Goal: Task Accomplishment & Management: Use online tool/utility

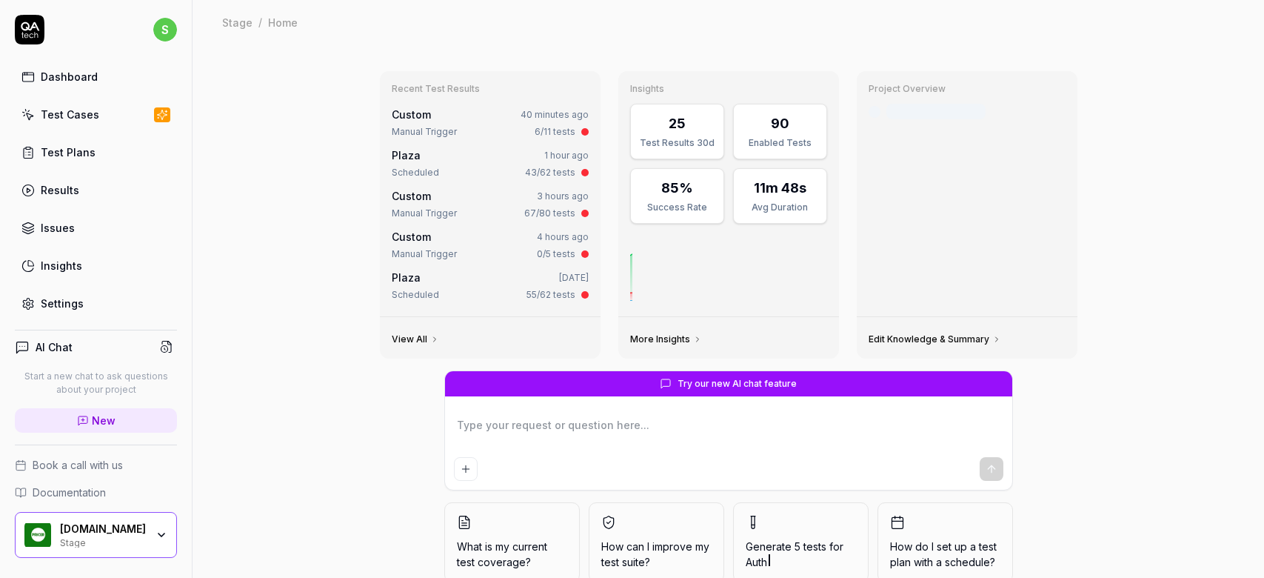
click at [77, 113] on div "Test Cases" at bounding box center [70, 115] width 59 height 16
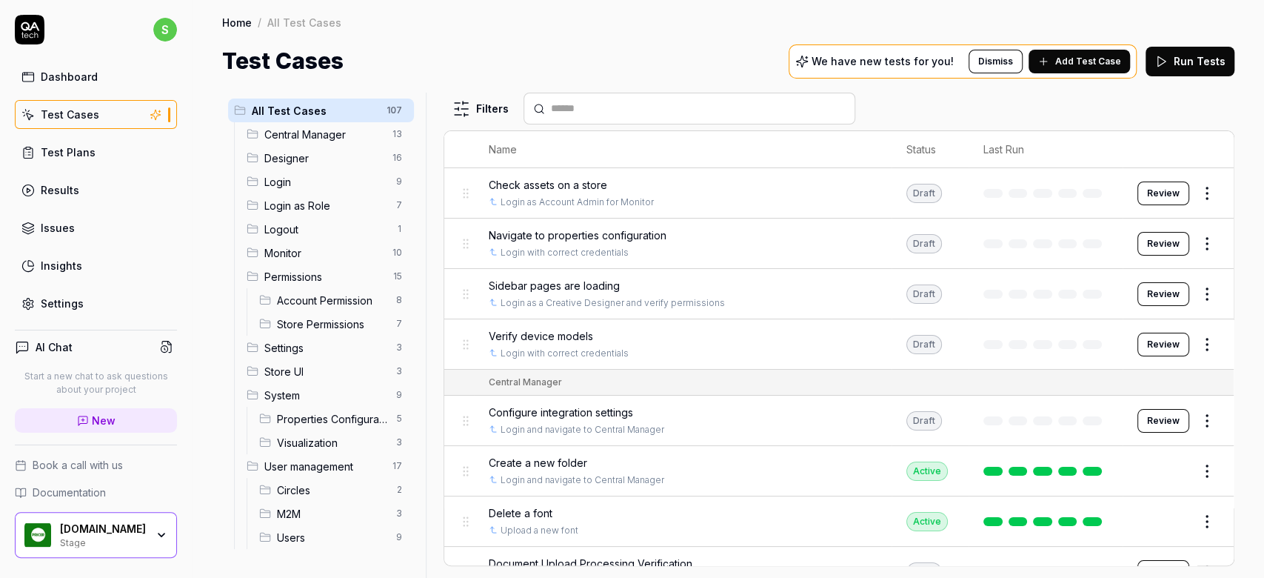
click at [72, 162] on link "Test Plans" at bounding box center [96, 152] width 162 height 29
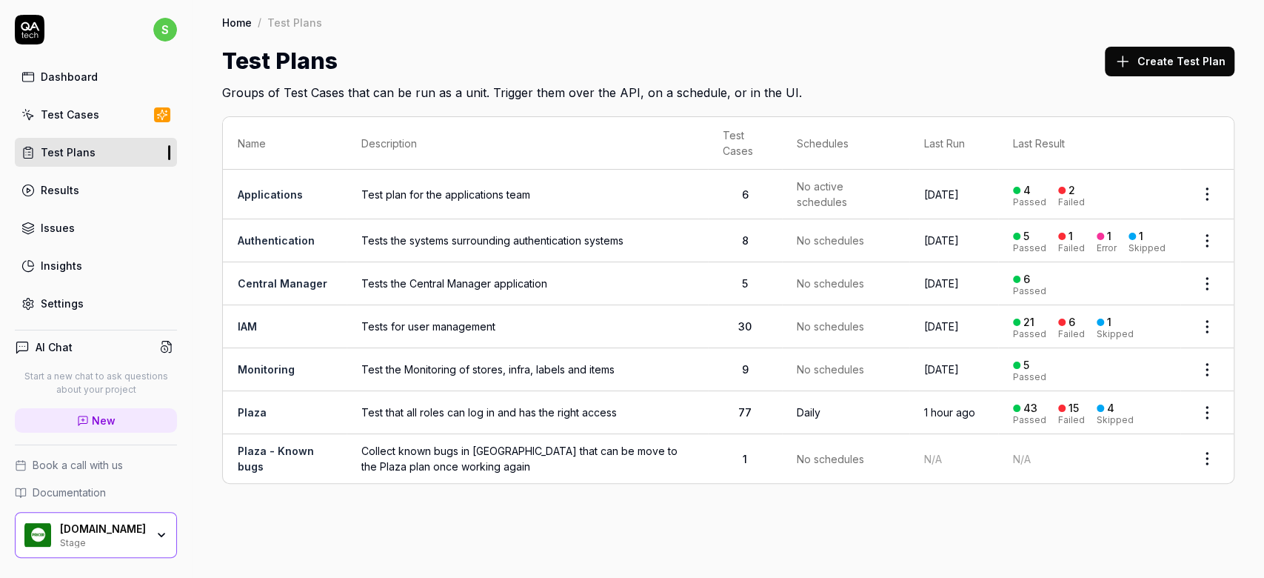
click at [503, 413] on span "Test that all roles can log in and has the right access" at bounding box center [527, 412] width 332 height 16
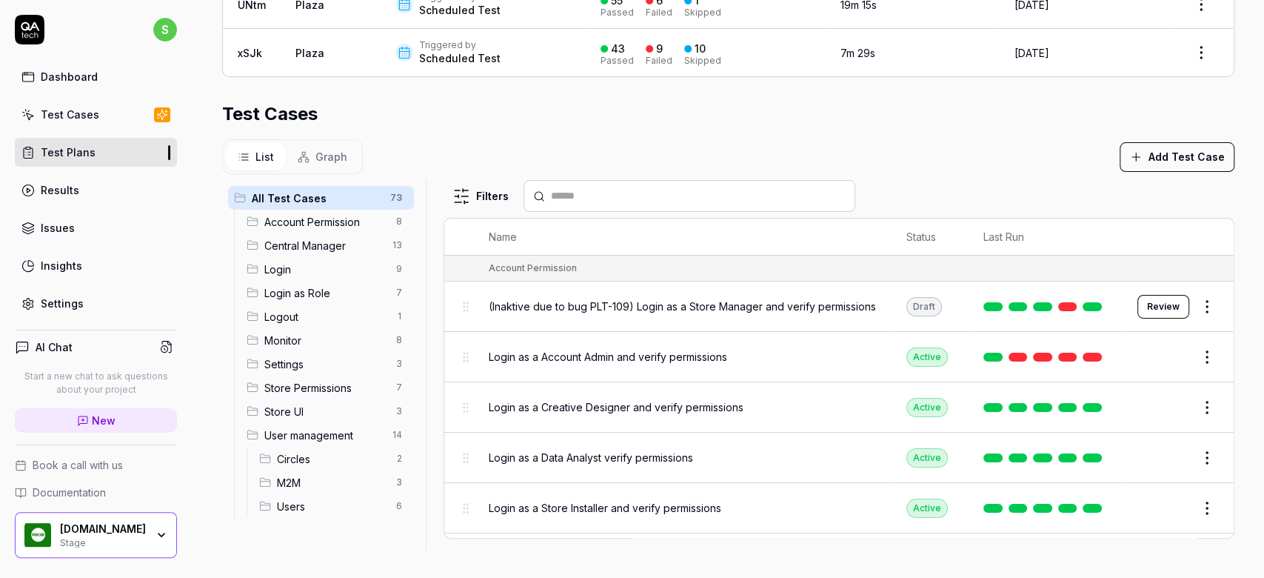
scroll to position [41, 0]
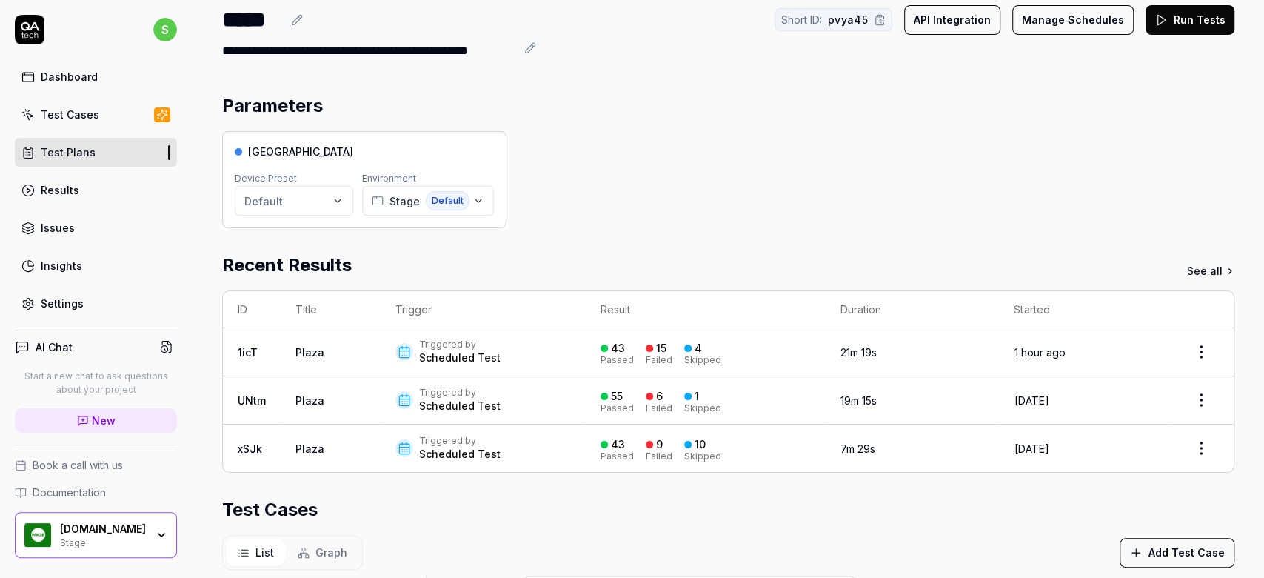
click at [81, 156] on div "Test Plans" at bounding box center [68, 152] width 55 height 16
click at [77, 75] on div "Dashboard" at bounding box center [69, 77] width 57 height 16
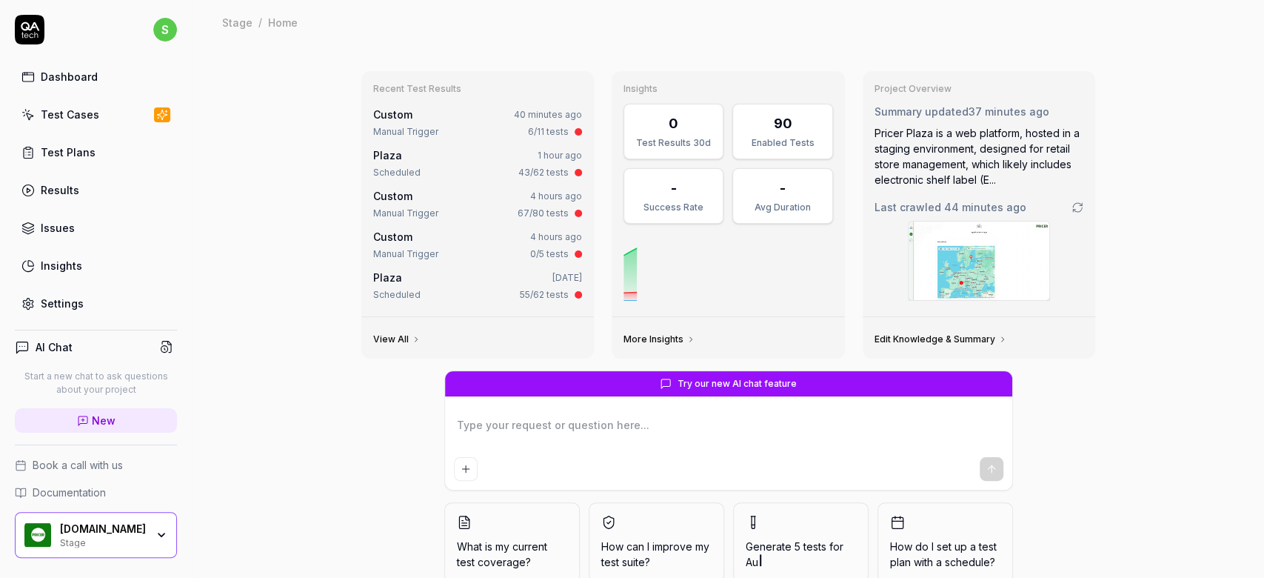
click at [84, 75] on div "Dashboard" at bounding box center [69, 77] width 57 height 16
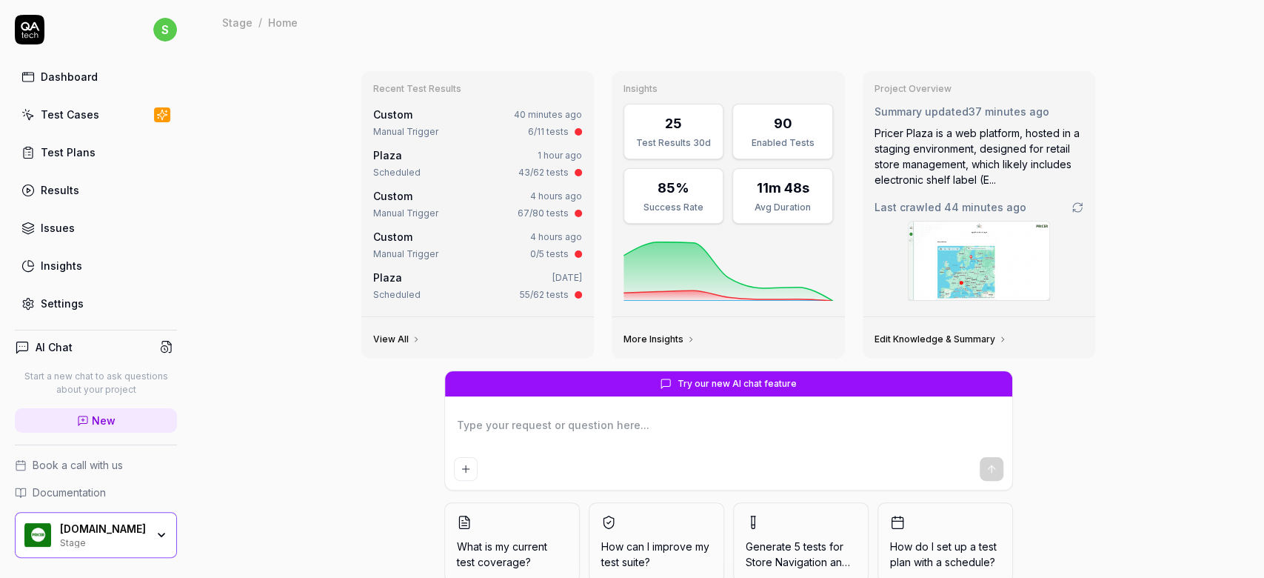
click at [79, 118] on div "Test Cases" at bounding box center [70, 115] width 59 height 16
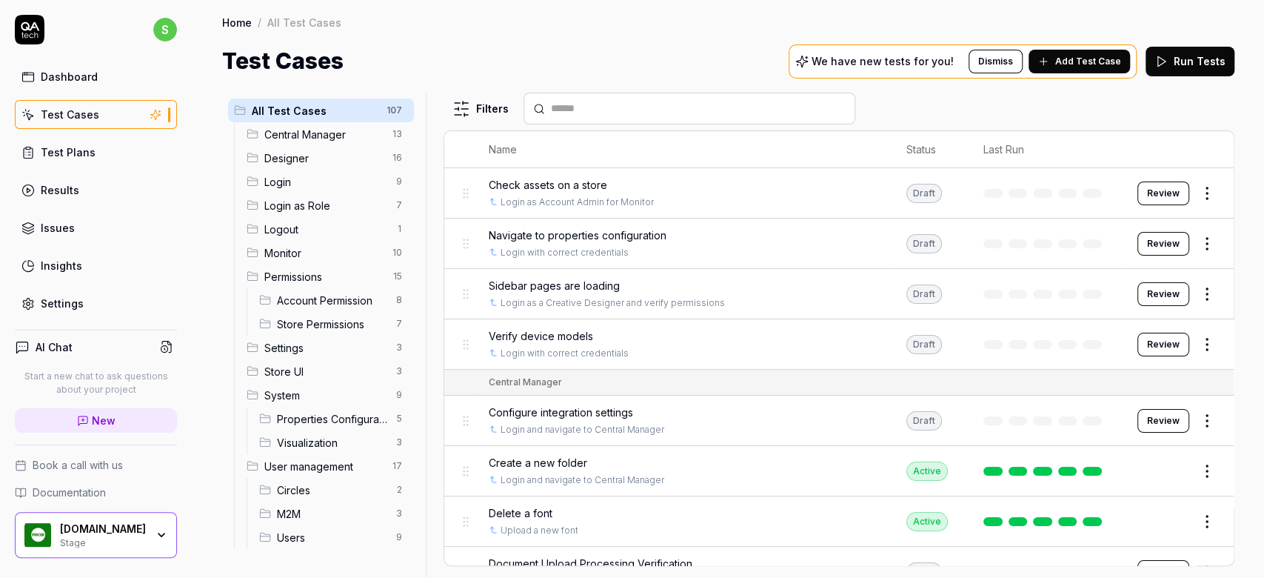
click at [286, 160] on span "Designer" at bounding box center [323, 158] width 119 height 16
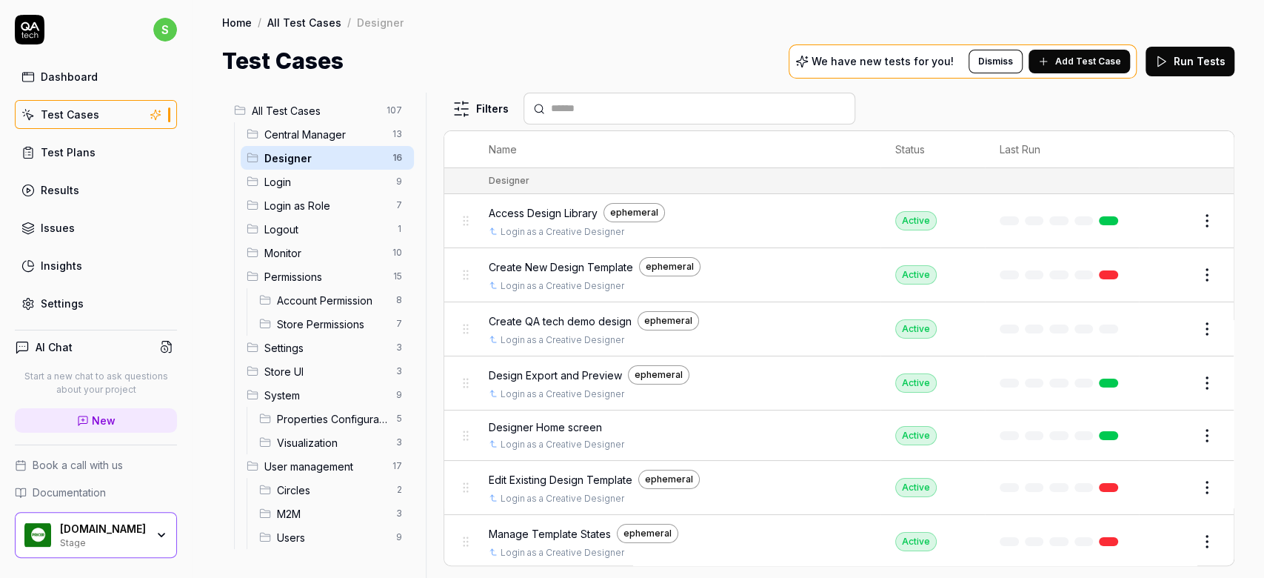
click at [564, 214] on span "Access Design Library" at bounding box center [543, 213] width 109 height 16
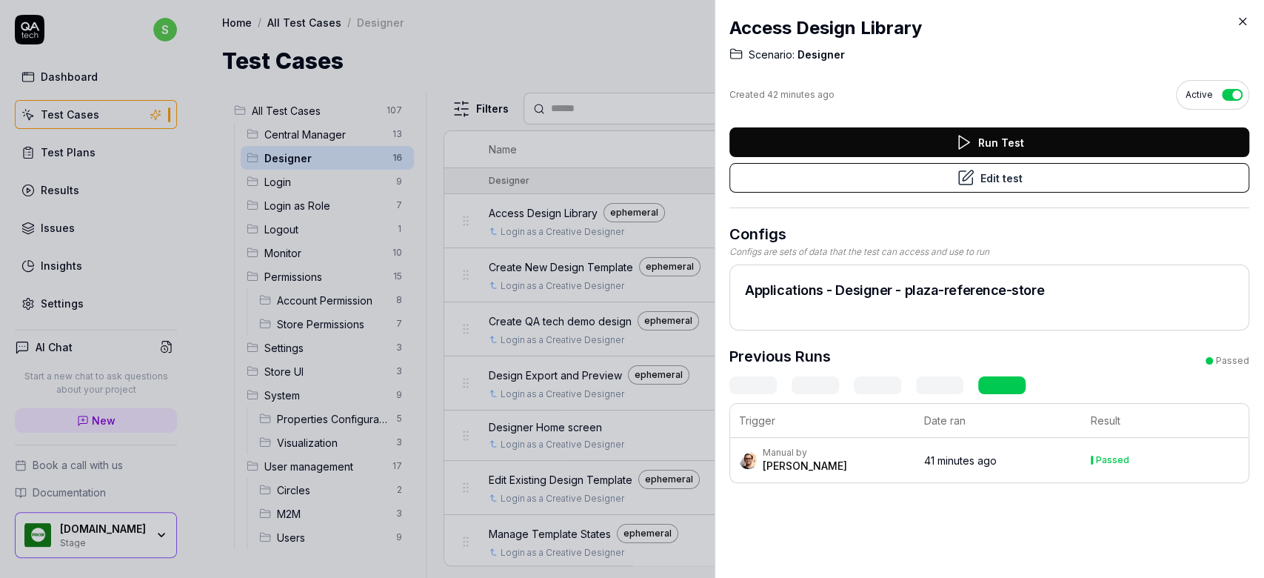
click at [1024, 181] on button "Edit test" at bounding box center [989, 178] width 520 height 30
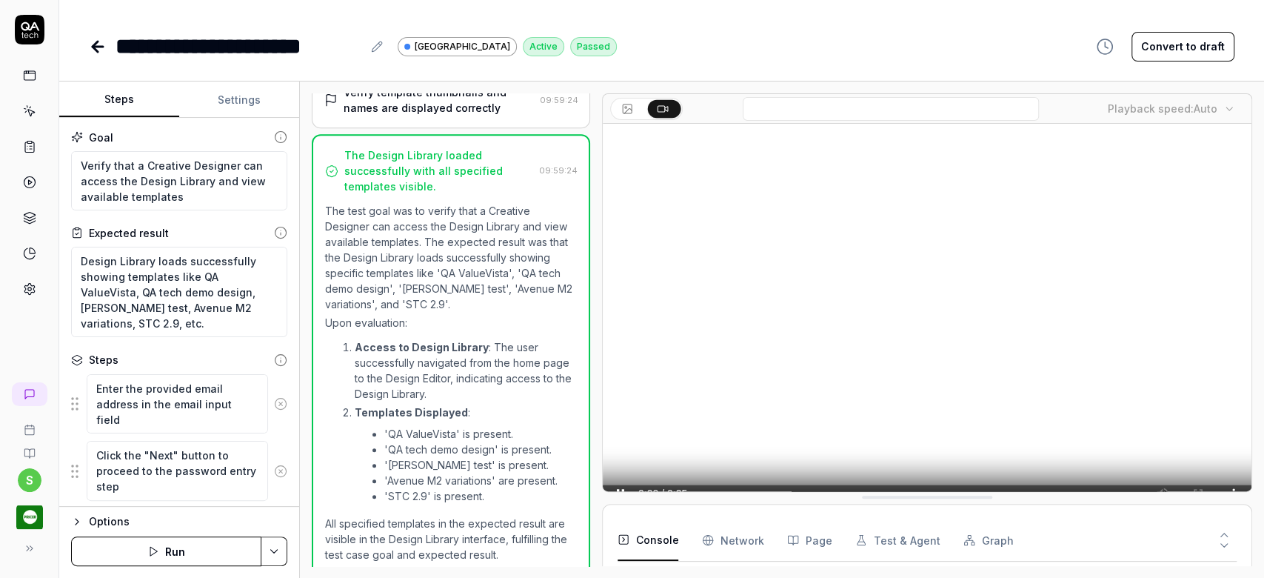
scroll to position [455, 0]
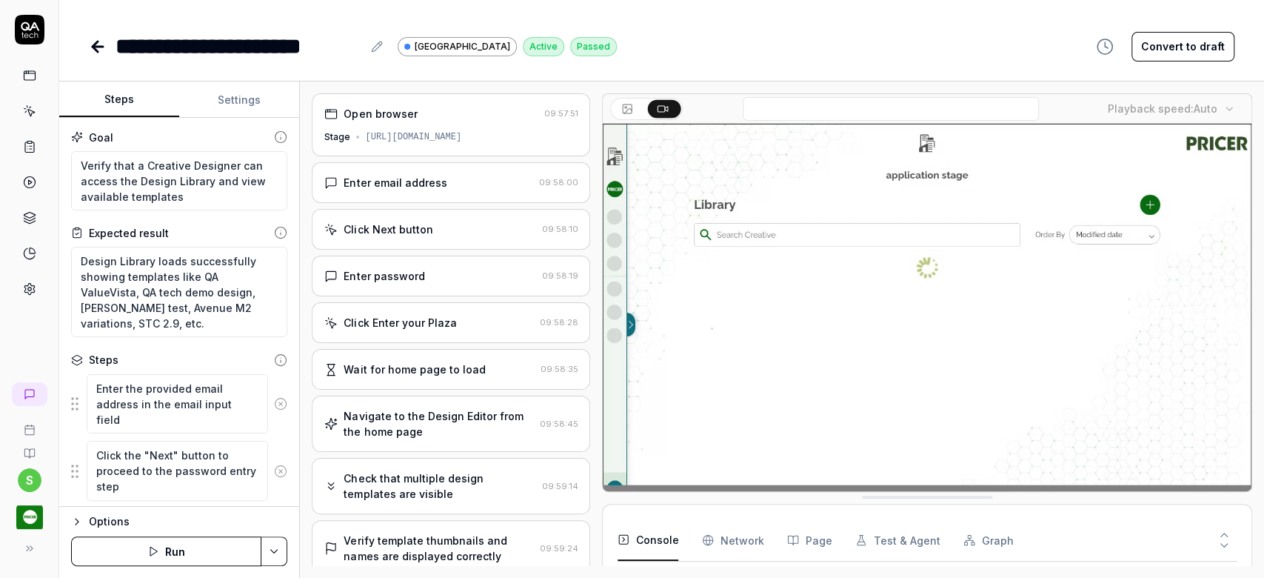
click at [93, 47] on icon at bounding box center [98, 47] width 10 height 0
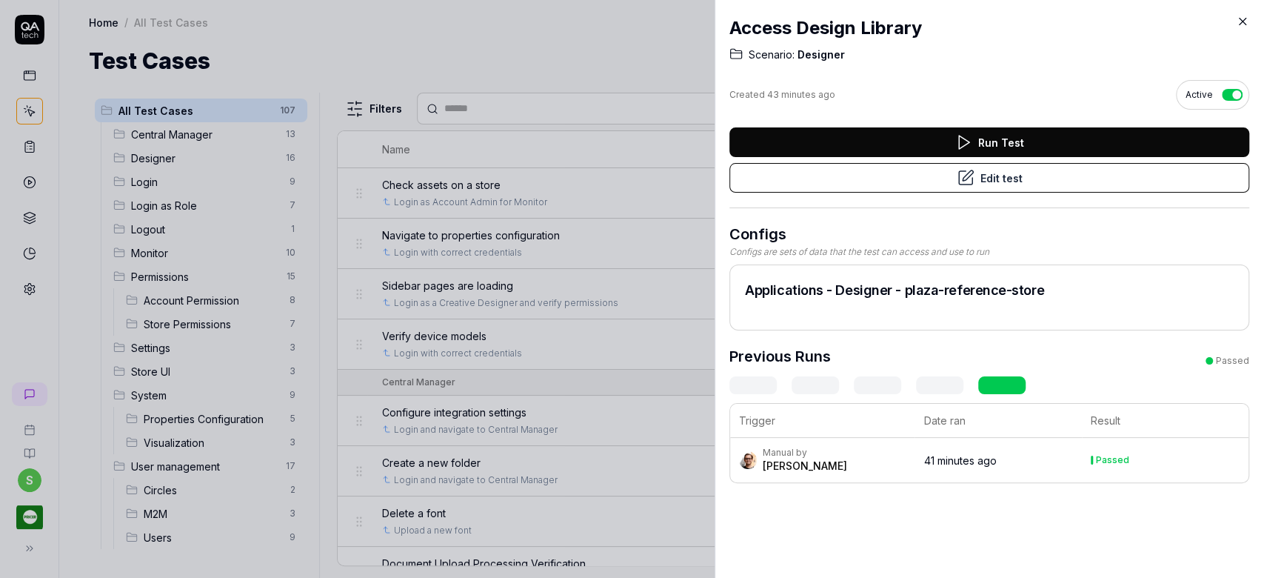
click at [1243, 19] on icon at bounding box center [1242, 21] width 13 height 13
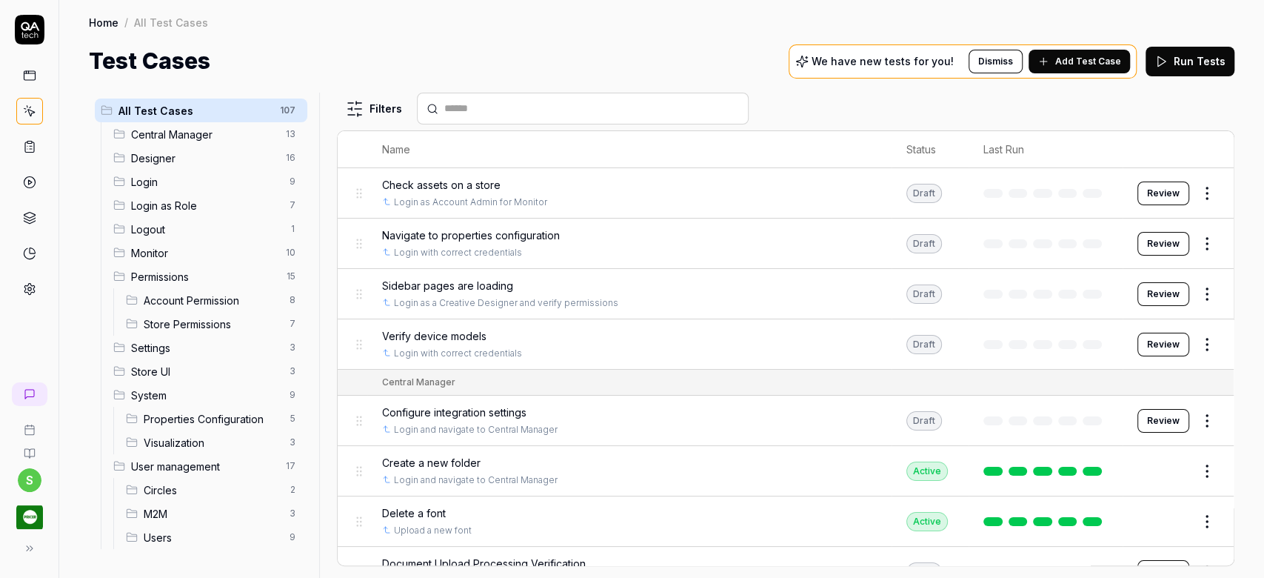
click at [656, 235] on div "Navigate to properties configuration" at bounding box center [629, 235] width 495 height 16
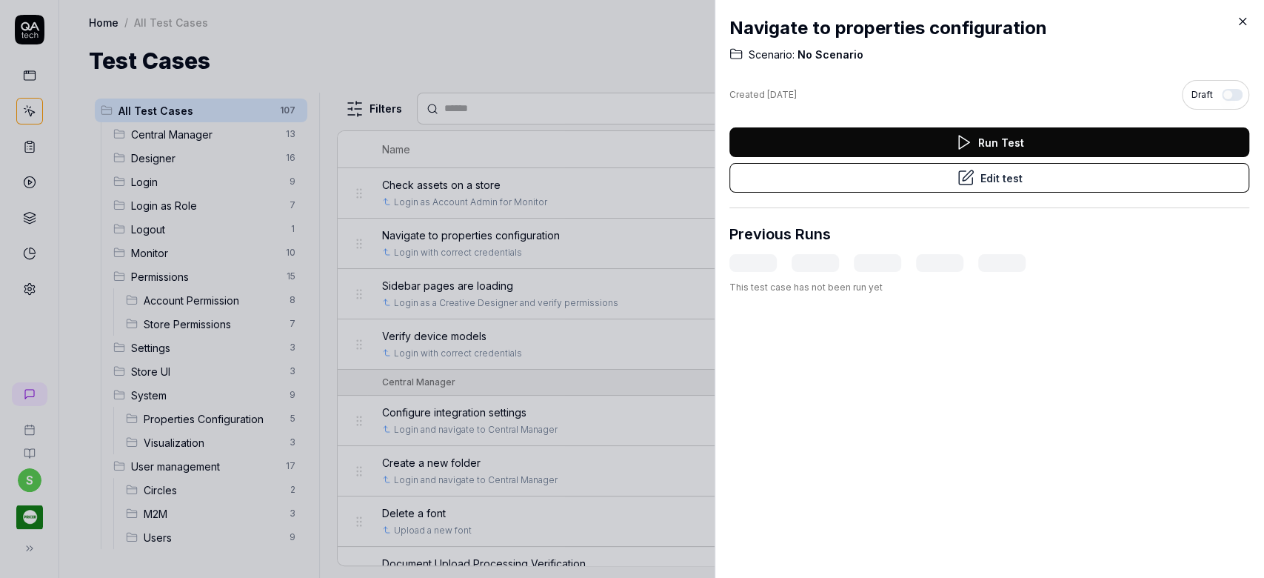
click at [1113, 179] on button "Edit test" at bounding box center [989, 178] width 520 height 30
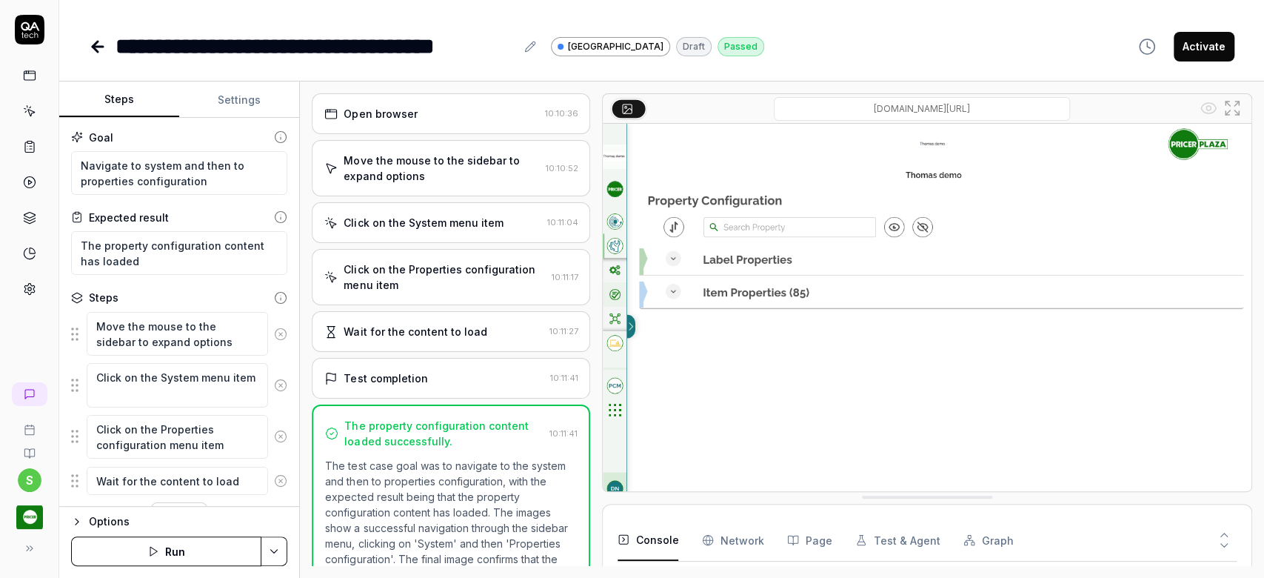
click at [434, 217] on div "Click on the System menu item" at bounding box center [423, 223] width 159 height 16
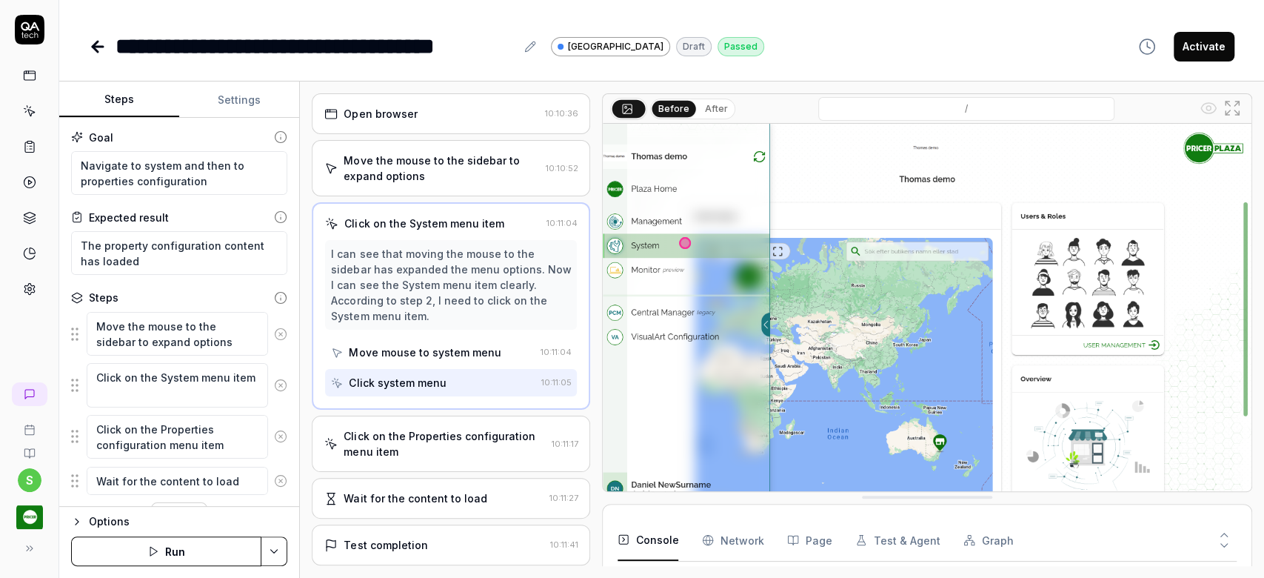
scroll to position [58, 0]
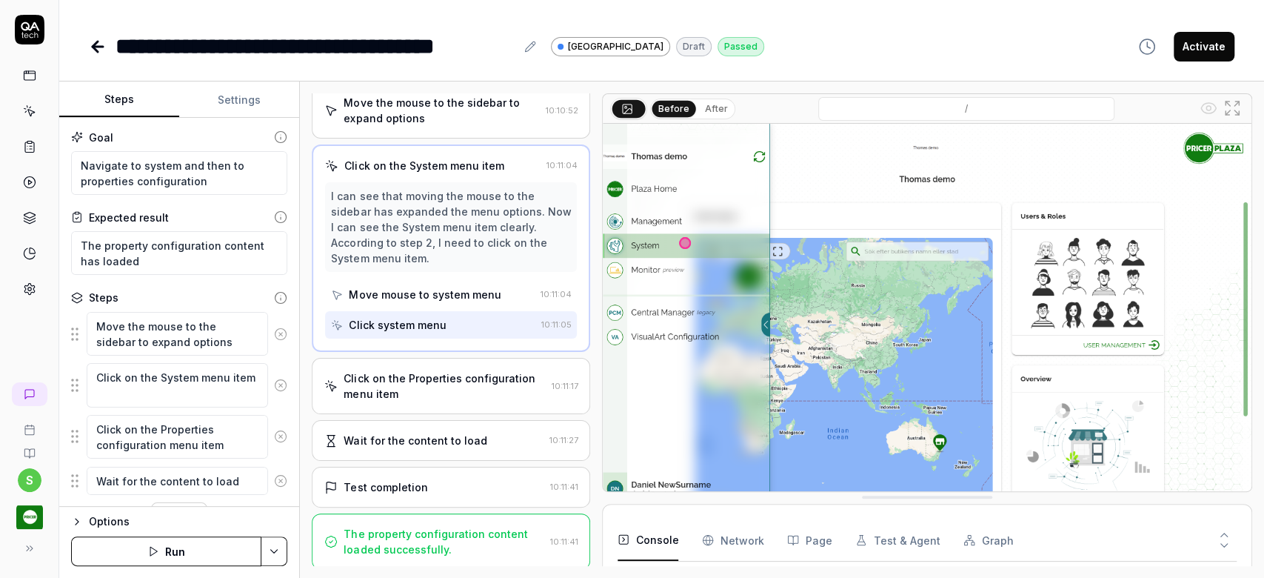
click at [454, 373] on div "Click on the Properties configuration menu item" at bounding box center [444, 385] width 201 height 31
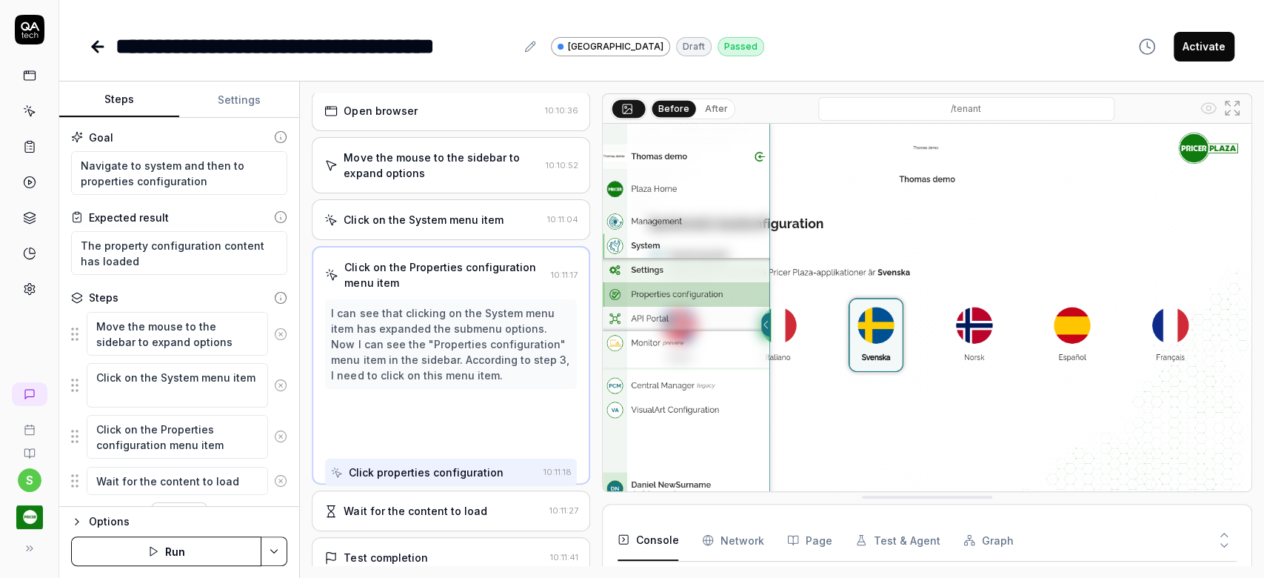
scroll to position [0, 0]
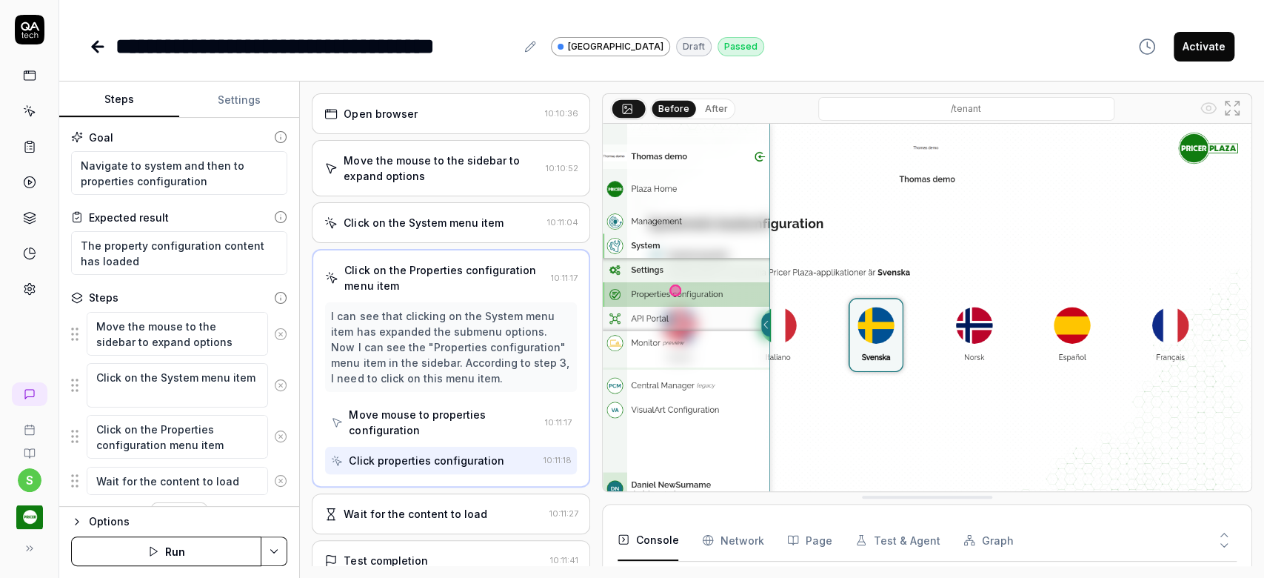
click at [449, 507] on div "Wait for the content to load" at bounding box center [415, 514] width 143 height 16
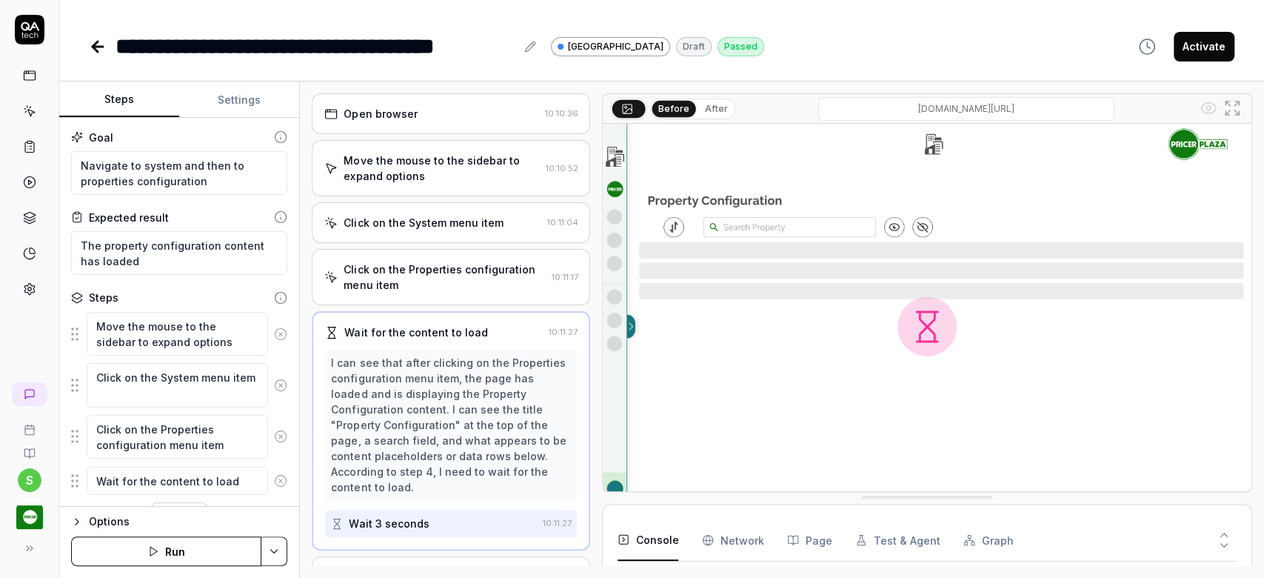
scroll to position [90, 0]
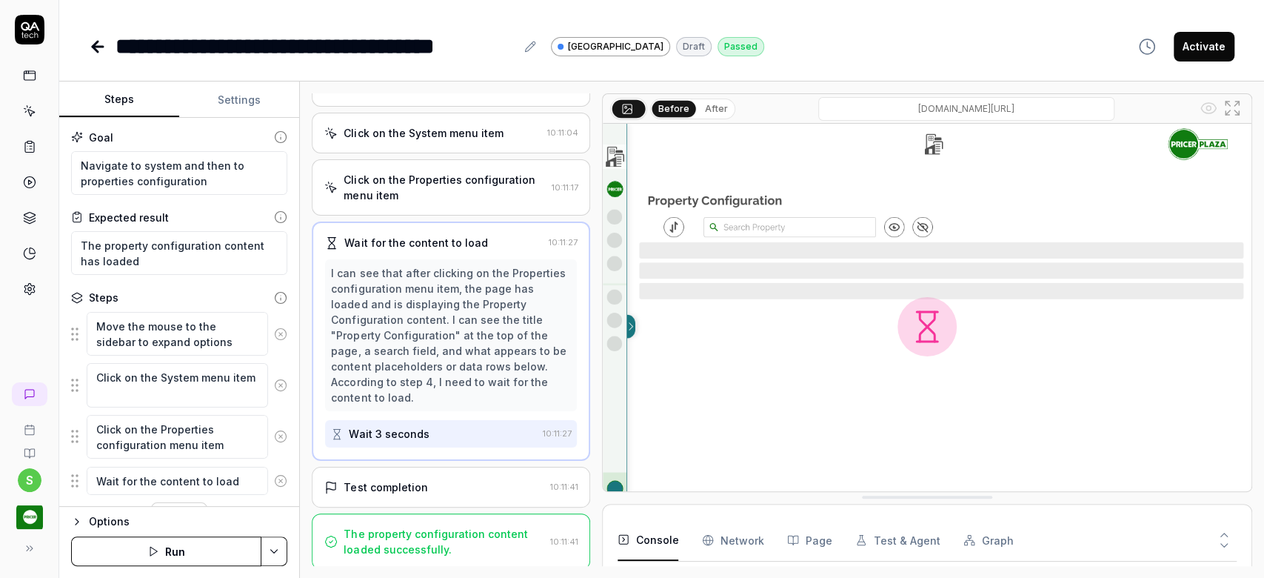
click at [486, 492] on div "Test completion 10:11:41" at bounding box center [451, 487] width 278 height 41
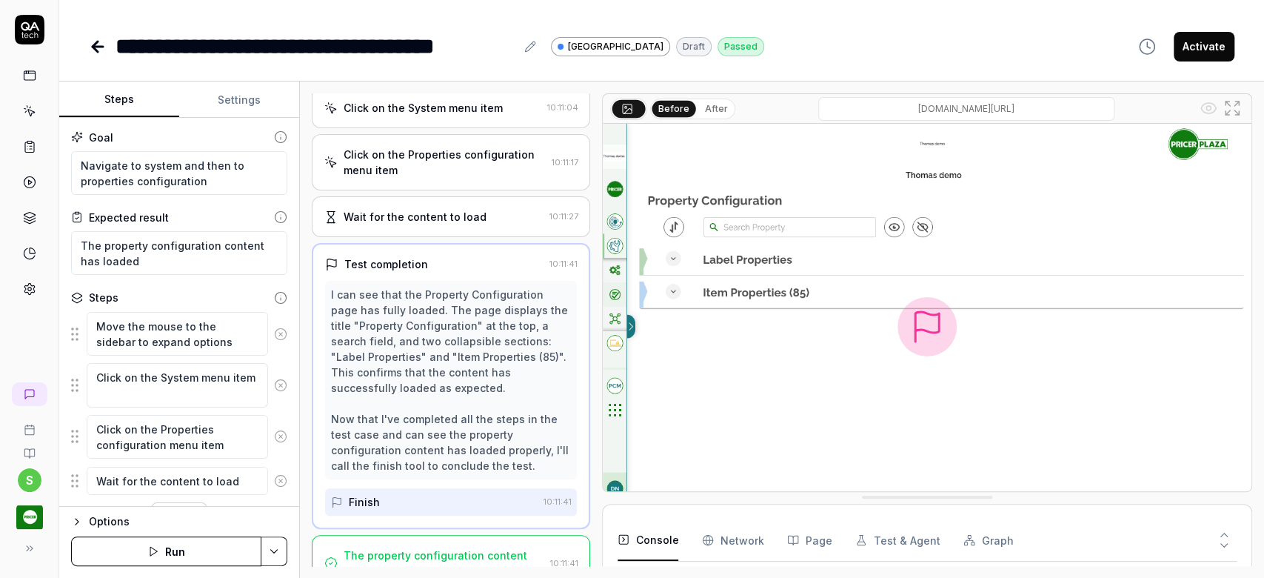
scroll to position [136, 0]
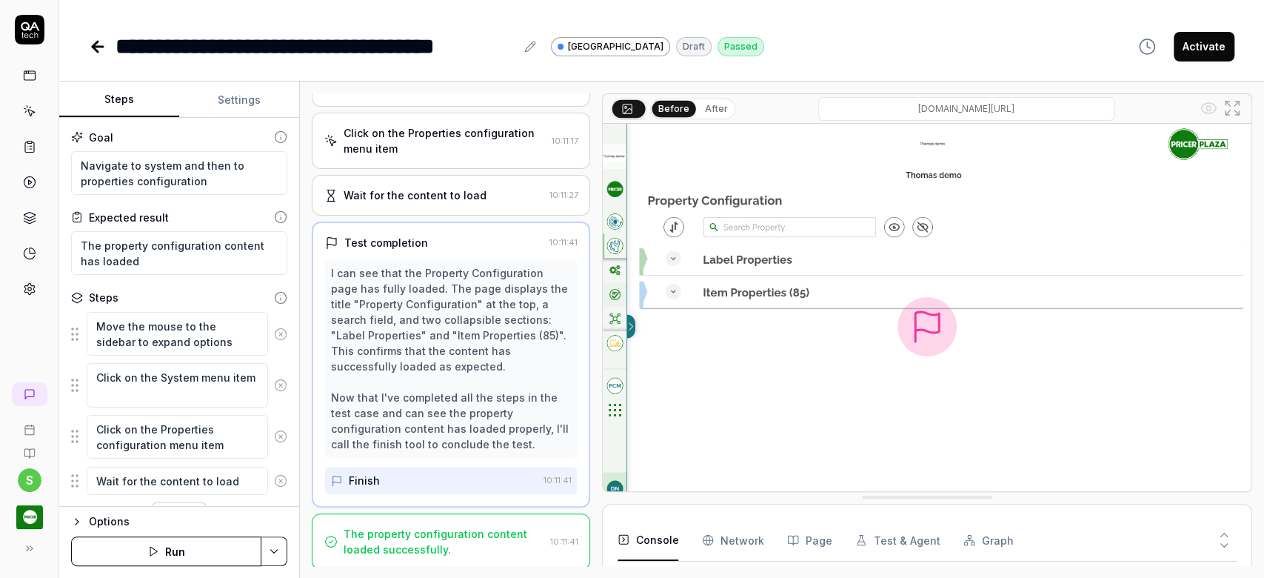
click at [465, 526] on div "The property configuration content loaded successfully." at bounding box center [444, 541] width 200 height 31
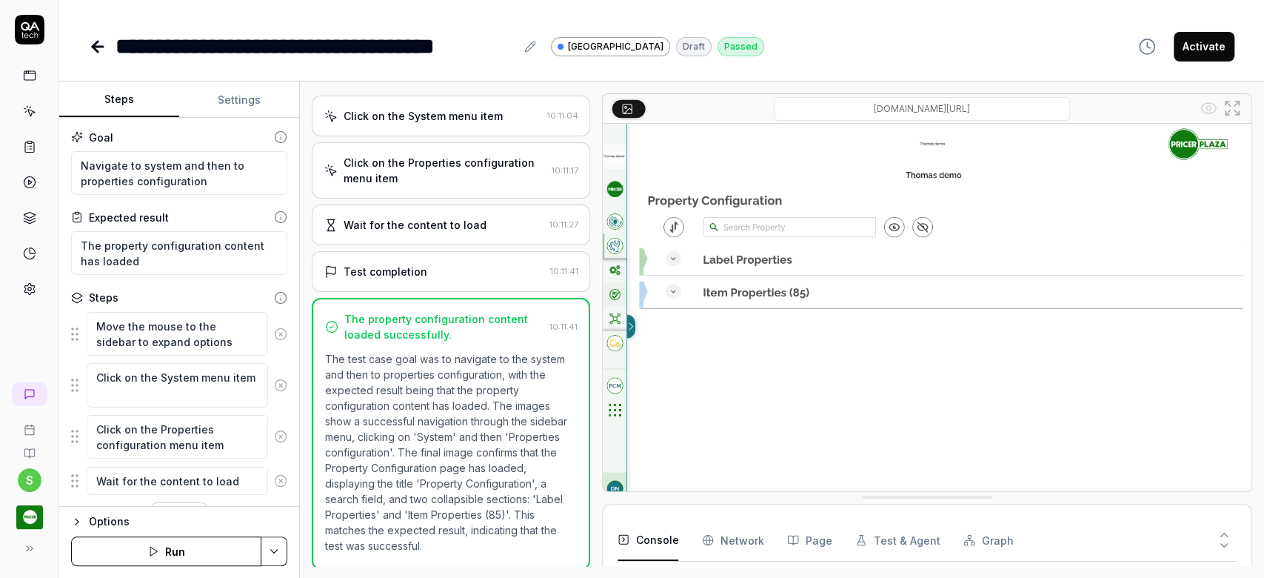
click at [97, 47] on icon at bounding box center [98, 47] width 10 height 0
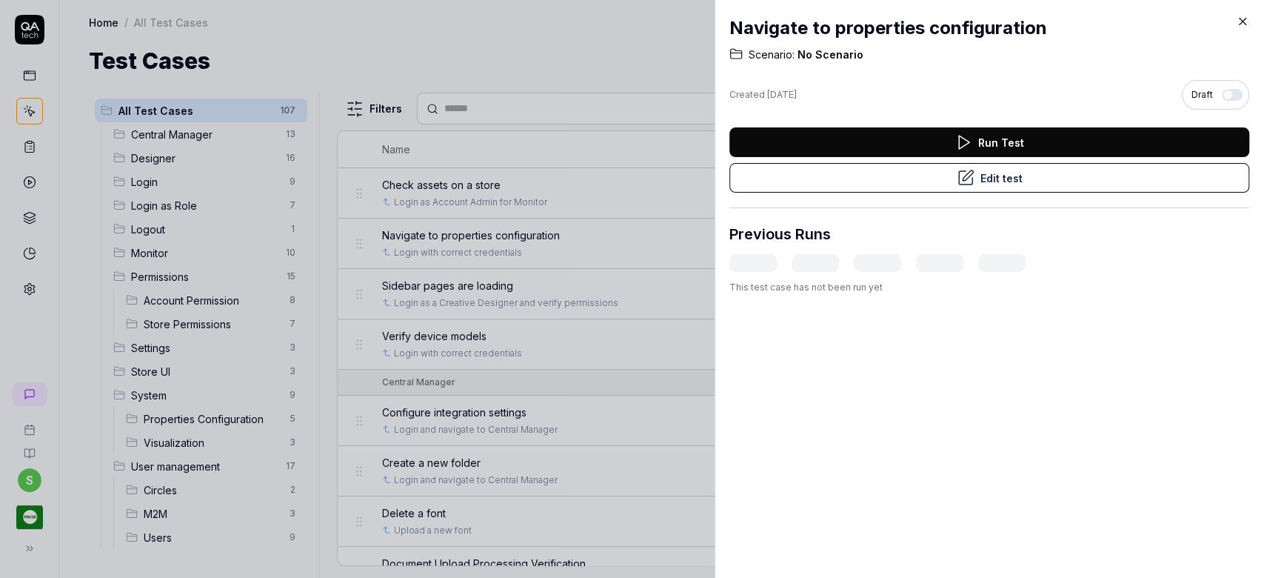
click at [1240, 21] on icon at bounding box center [1242, 21] width 13 height 13
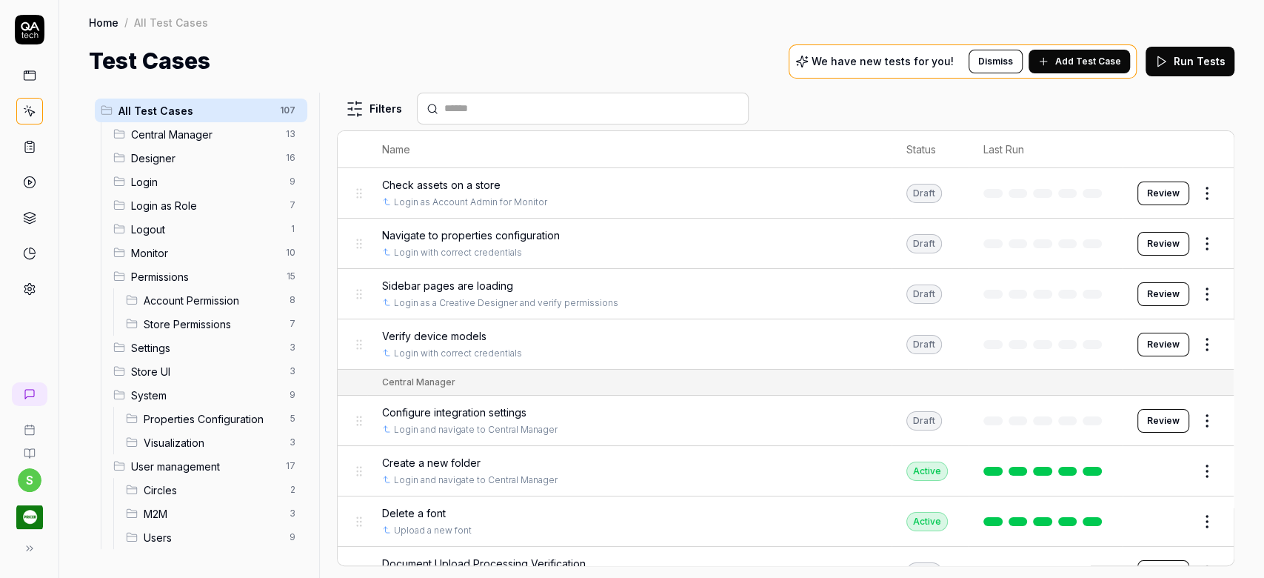
click at [167, 161] on span "Designer" at bounding box center [204, 158] width 146 height 16
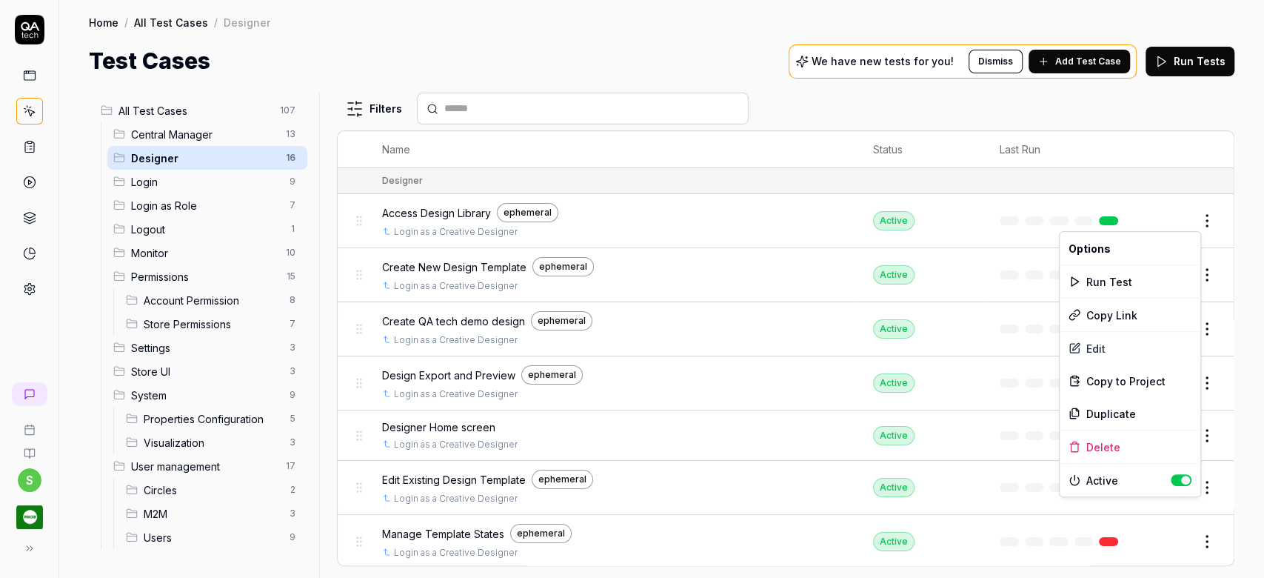
click at [1194, 229] on body "s Home / All Test Cases / Designer Home / All Test Cases / Designer Test Cases …" at bounding box center [632, 289] width 1264 height 578
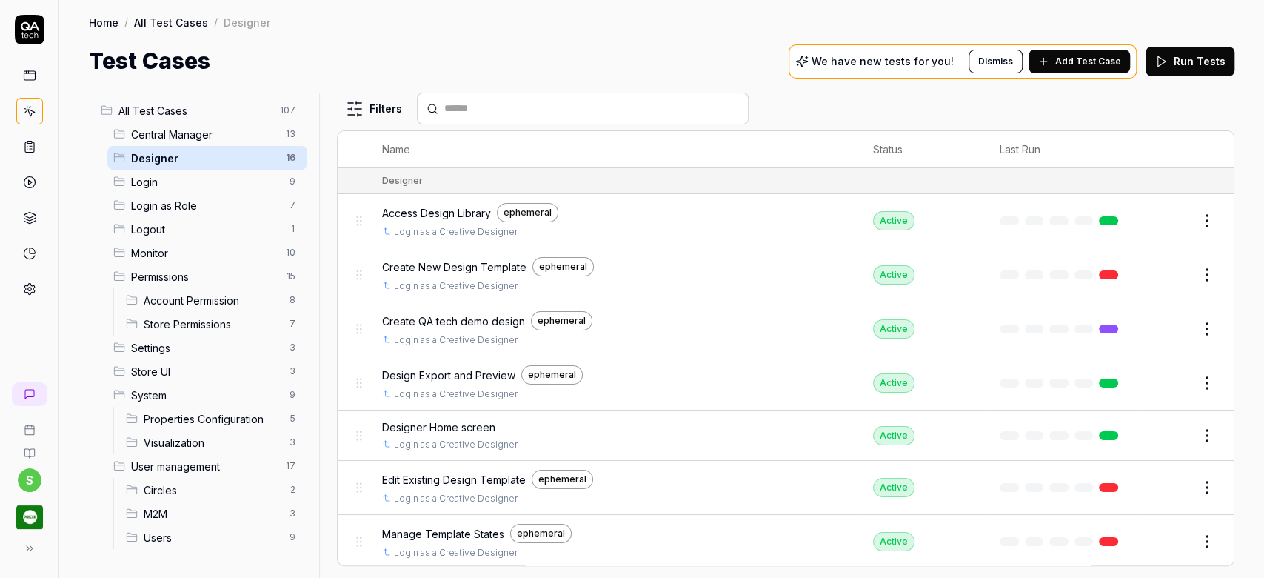
click at [1154, 221] on button "Edit" at bounding box center [1172, 221] width 36 height 24
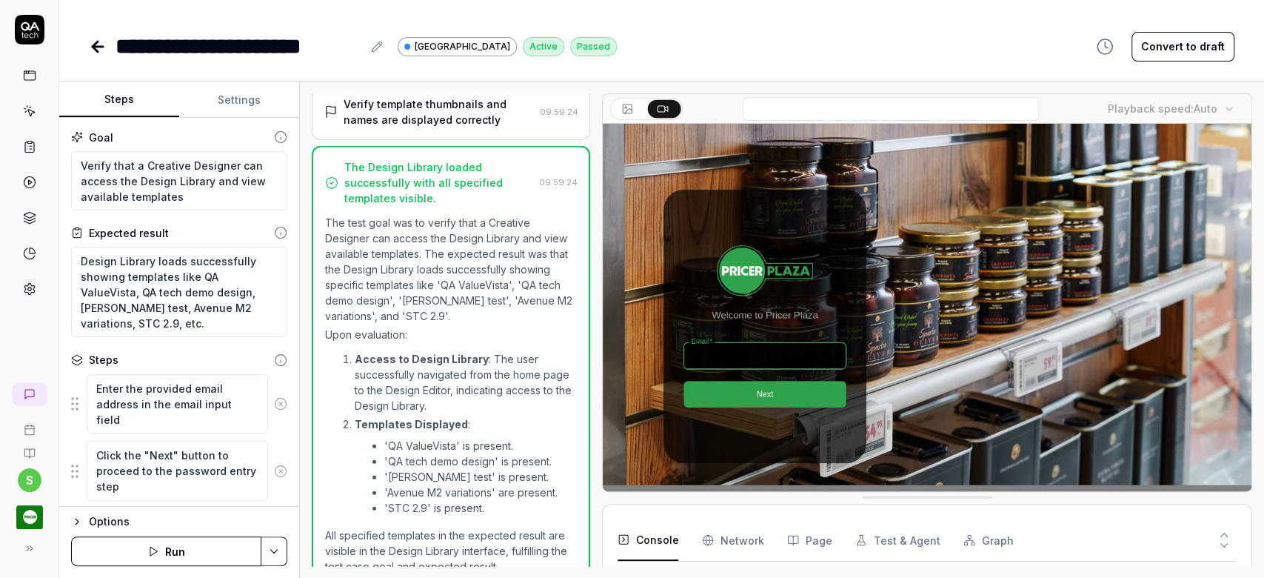
scroll to position [455, 0]
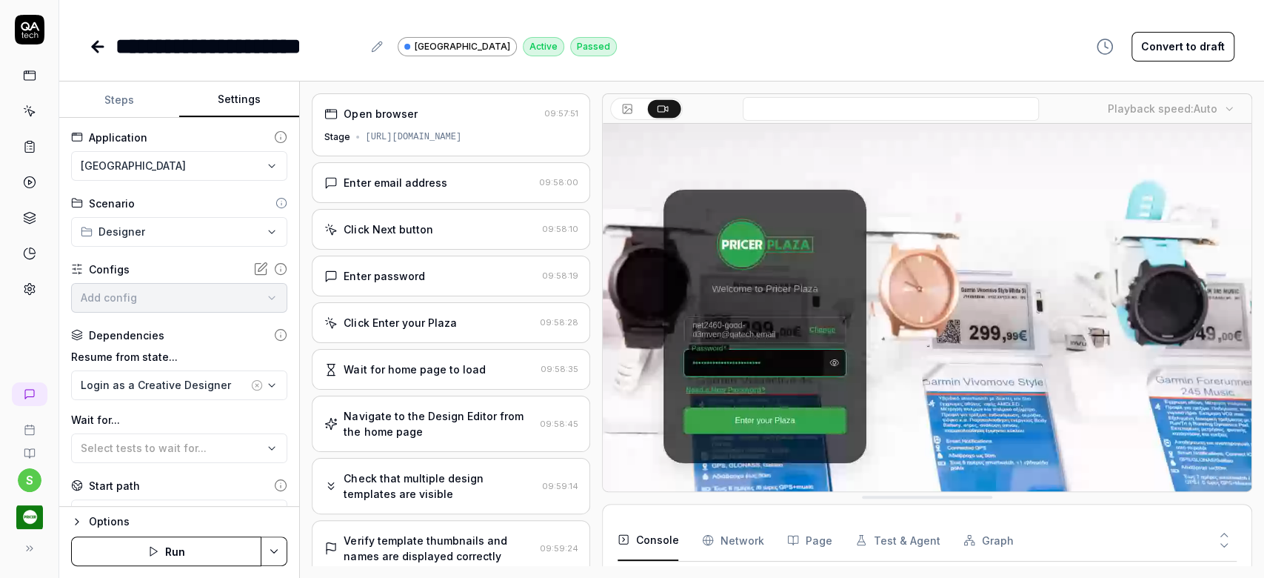
click at [244, 108] on button "Settings" at bounding box center [239, 100] width 120 height 36
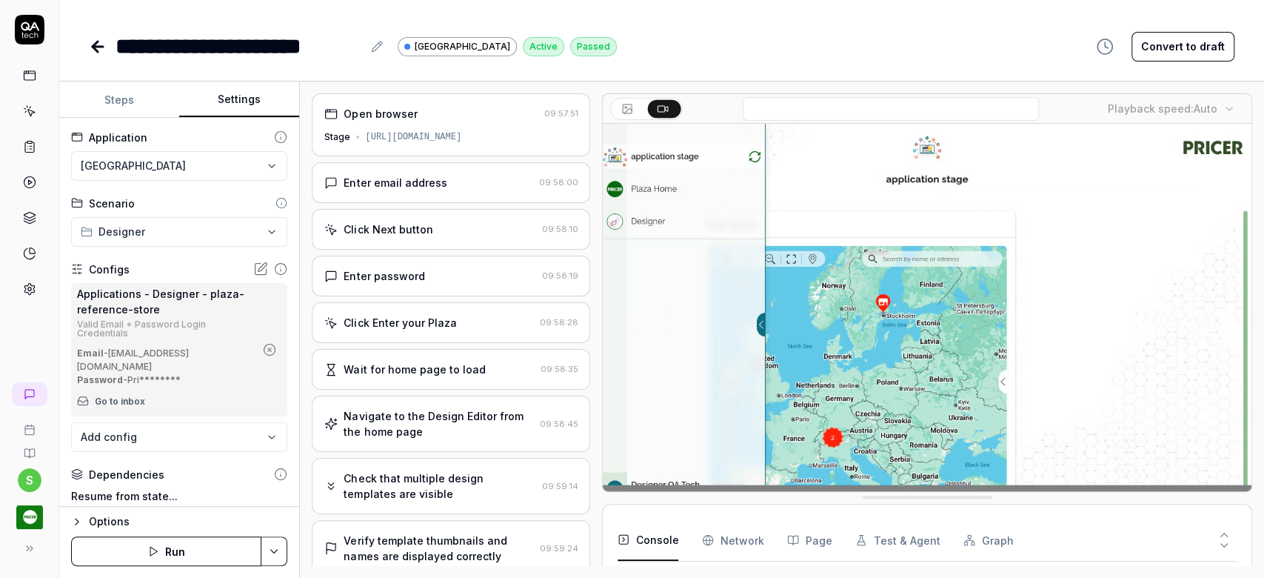
click at [207, 330] on div "Valid Email + Password Login Credentials" at bounding box center [166, 329] width 178 height 18
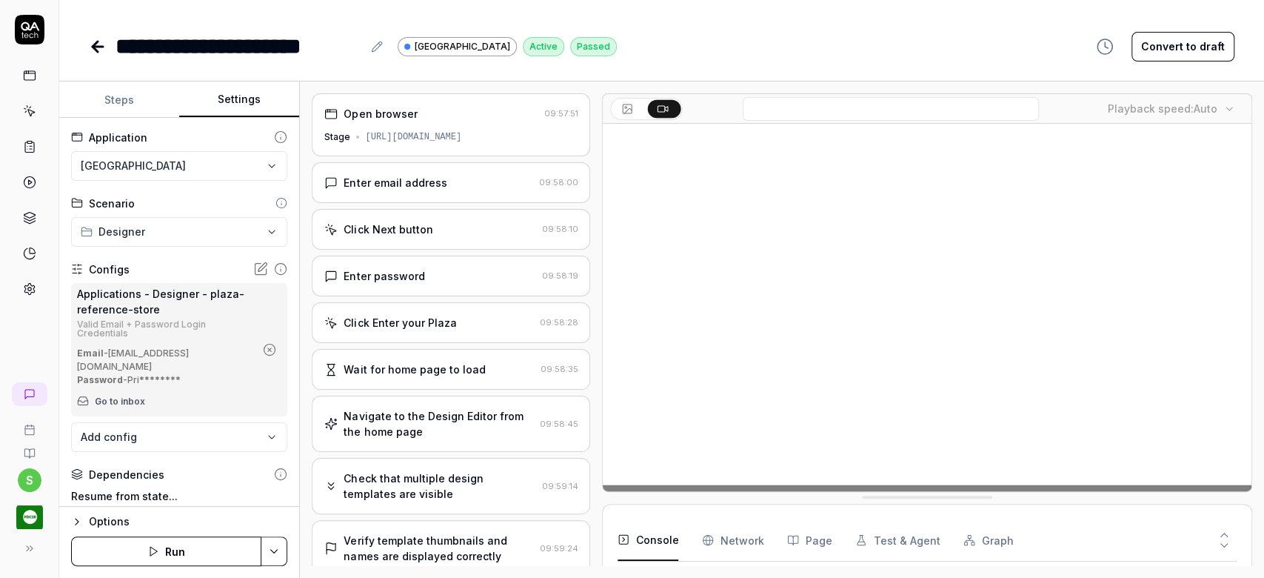
click at [142, 99] on button "Steps" at bounding box center [119, 100] width 120 height 36
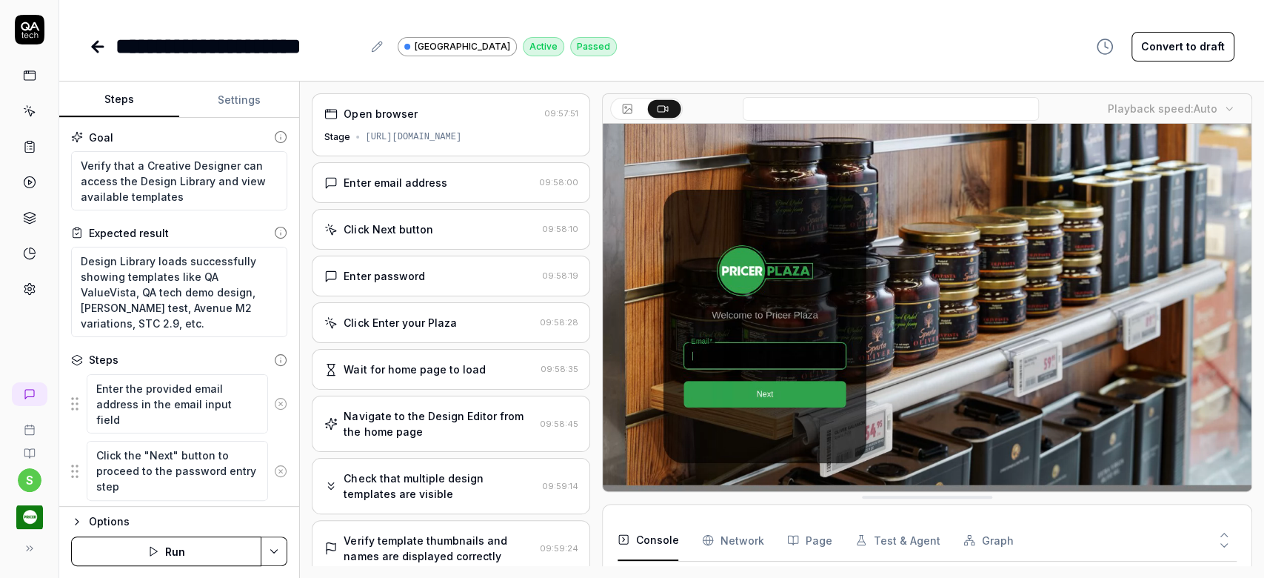
click at [862, 20] on div "**********" at bounding box center [661, 31] width 1205 height 63
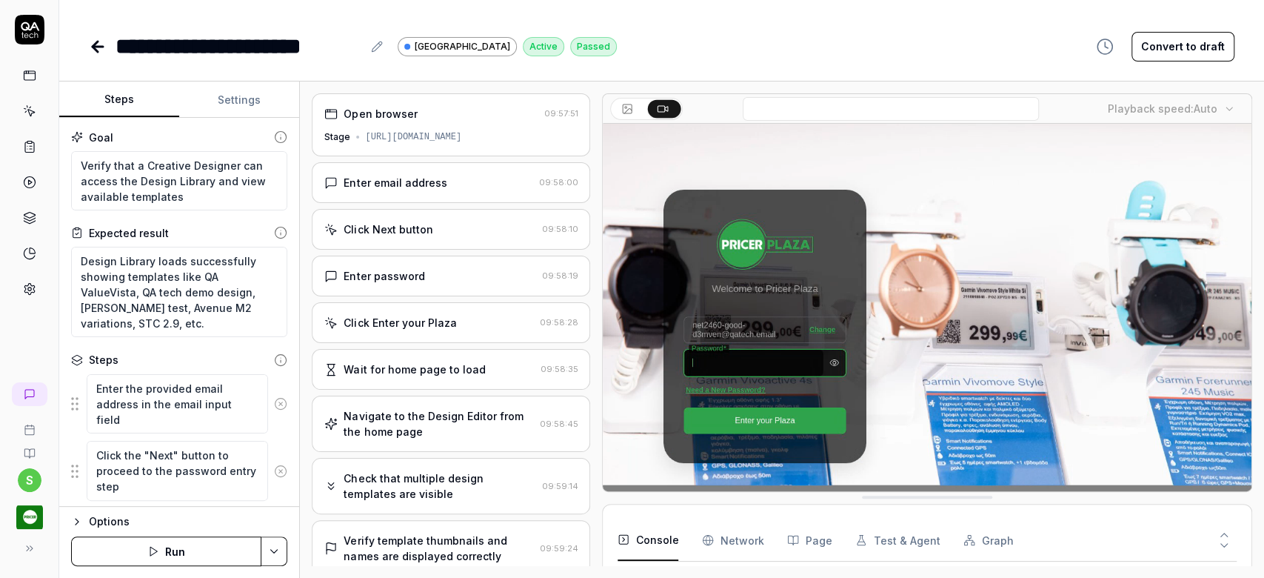
click at [247, 118] on div "Goal Verify that a Creative Designer can access the Design Library and view ava…" at bounding box center [179, 312] width 240 height 389
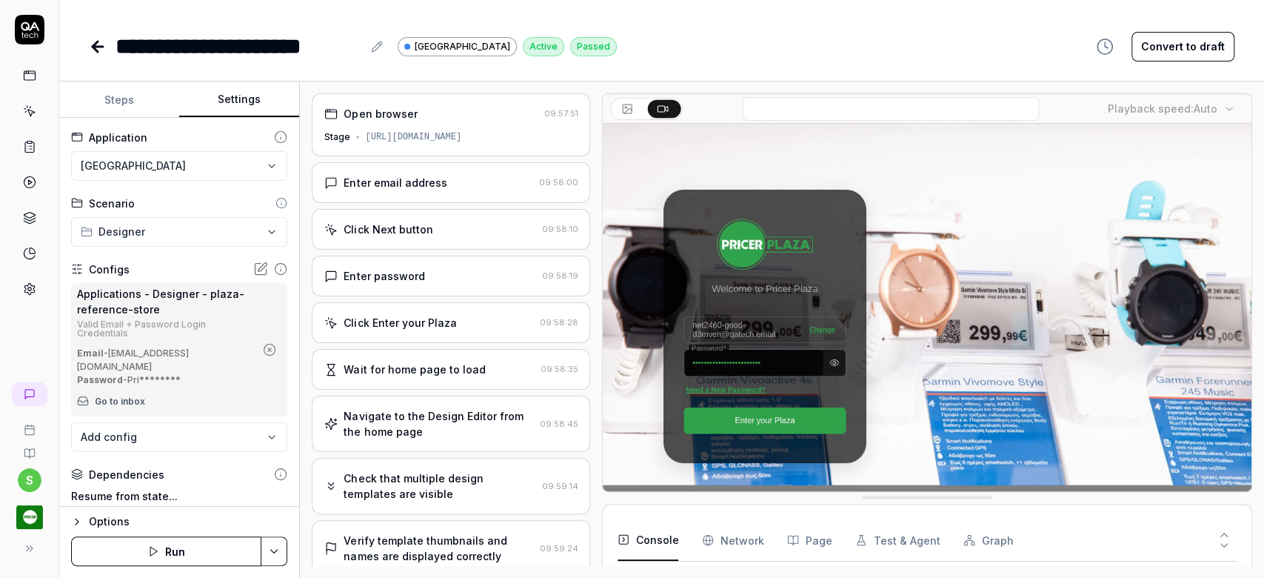
click at [247, 100] on button "Settings" at bounding box center [239, 100] width 120 height 36
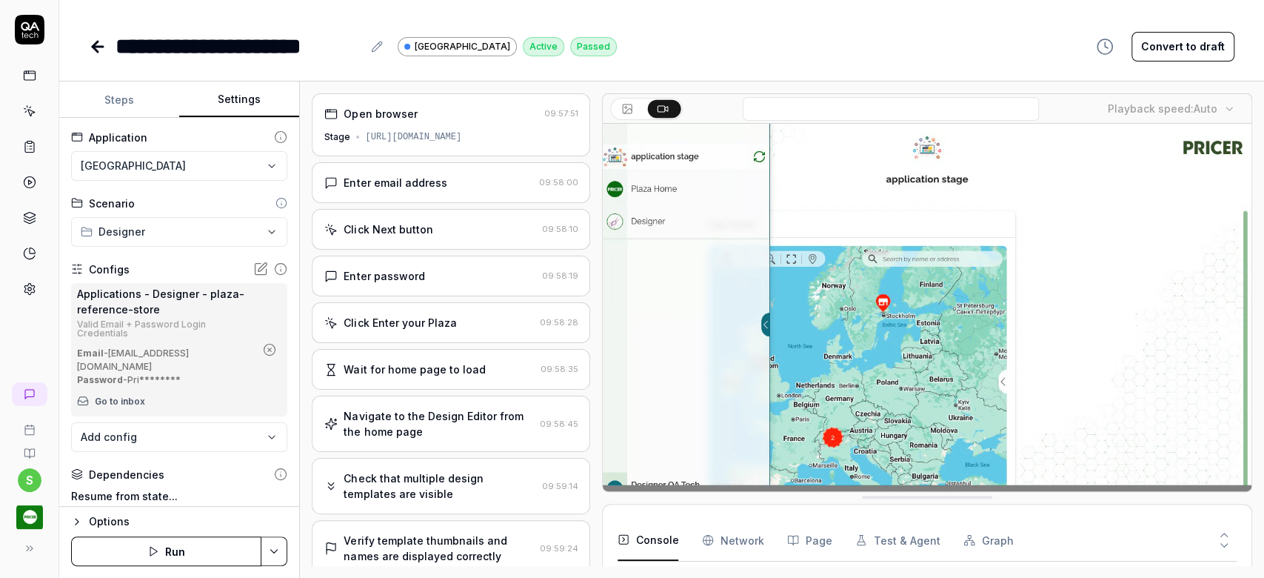
click at [130, 108] on button "Steps" at bounding box center [119, 100] width 120 height 36
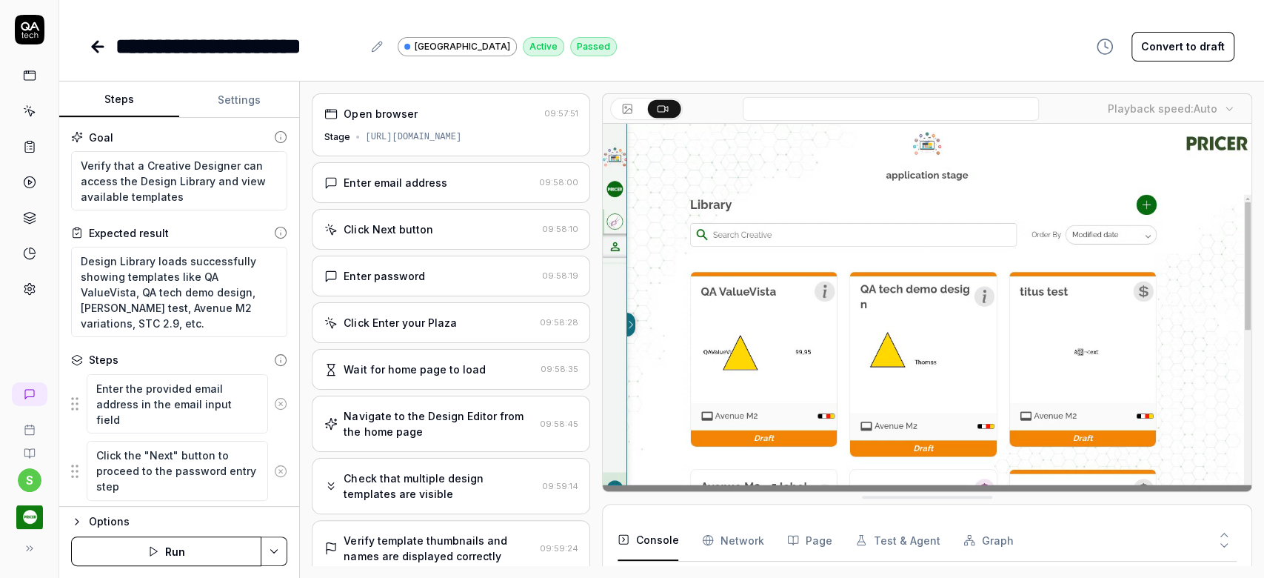
click at [104, 50] on icon at bounding box center [98, 47] width 18 height 18
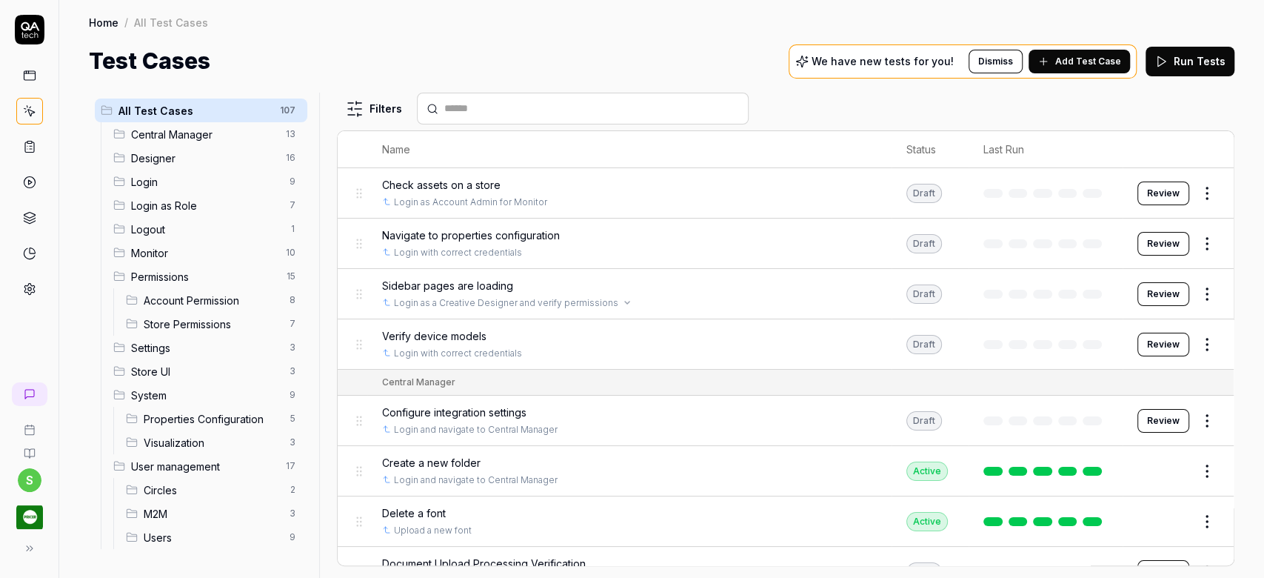
click at [744, 296] on div "Login as a Creative Designer and verify permissions" at bounding box center [629, 302] width 495 height 13
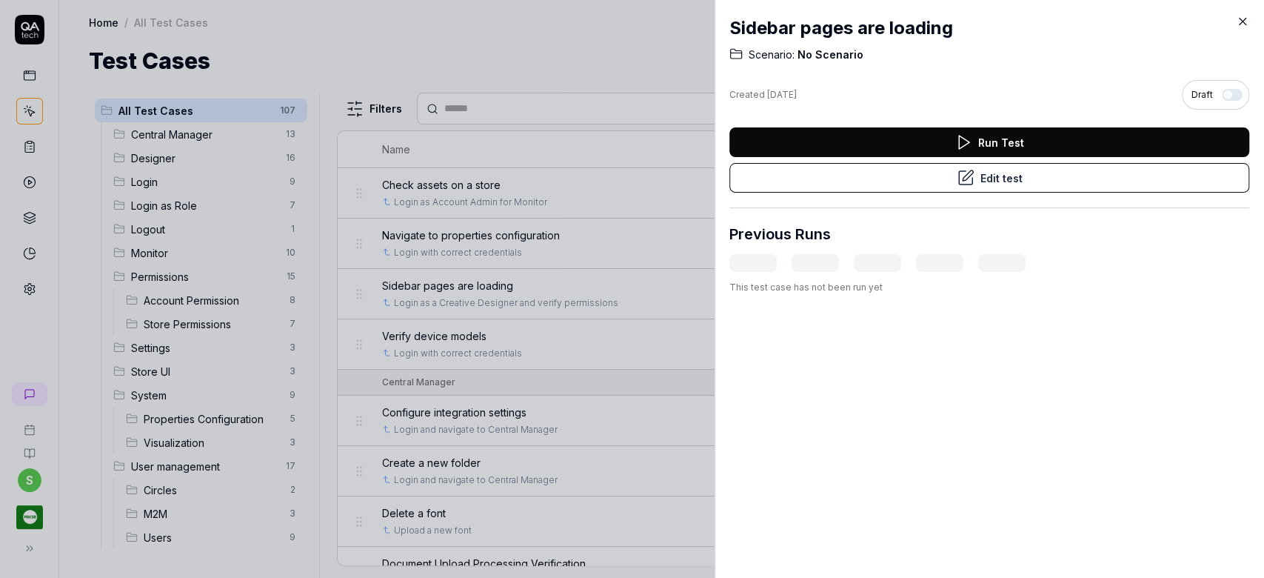
click at [1072, 179] on button "Edit test" at bounding box center [989, 178] width 520 height 30
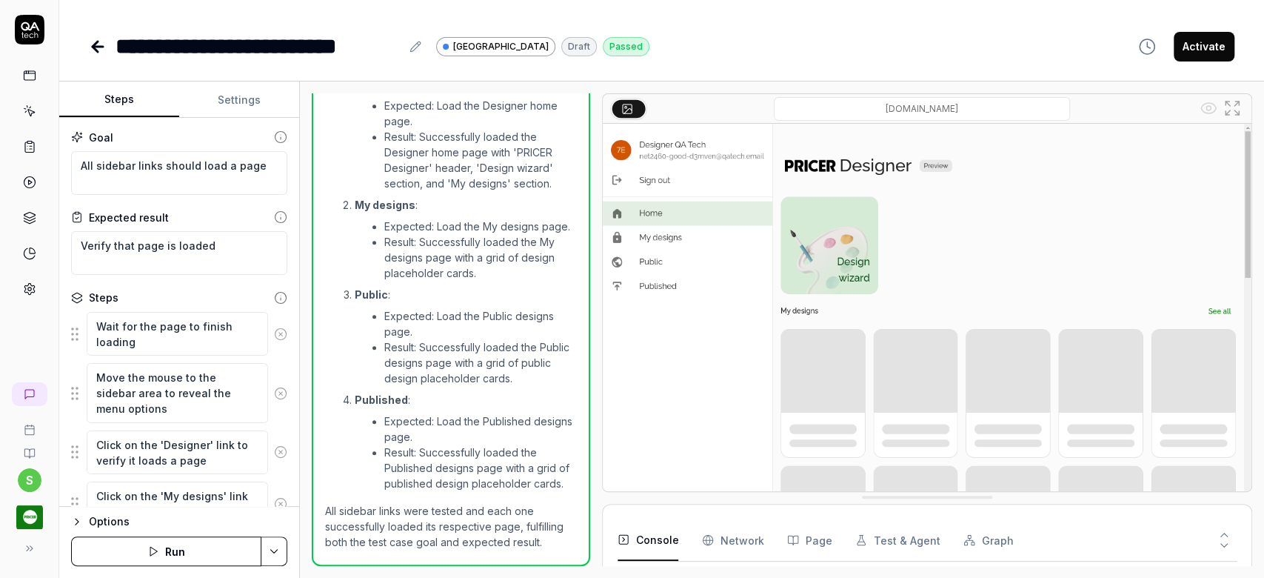
scroll to position [28, 0]
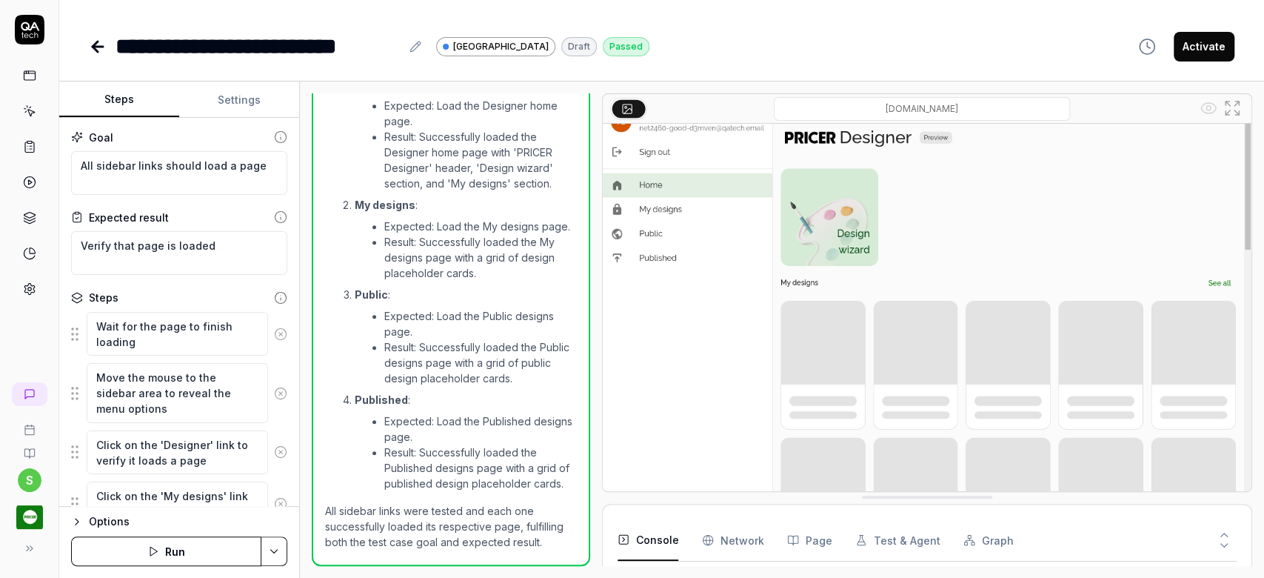
click at [101, 47] on icon at bounding box center [98, 47] width 10 height 0
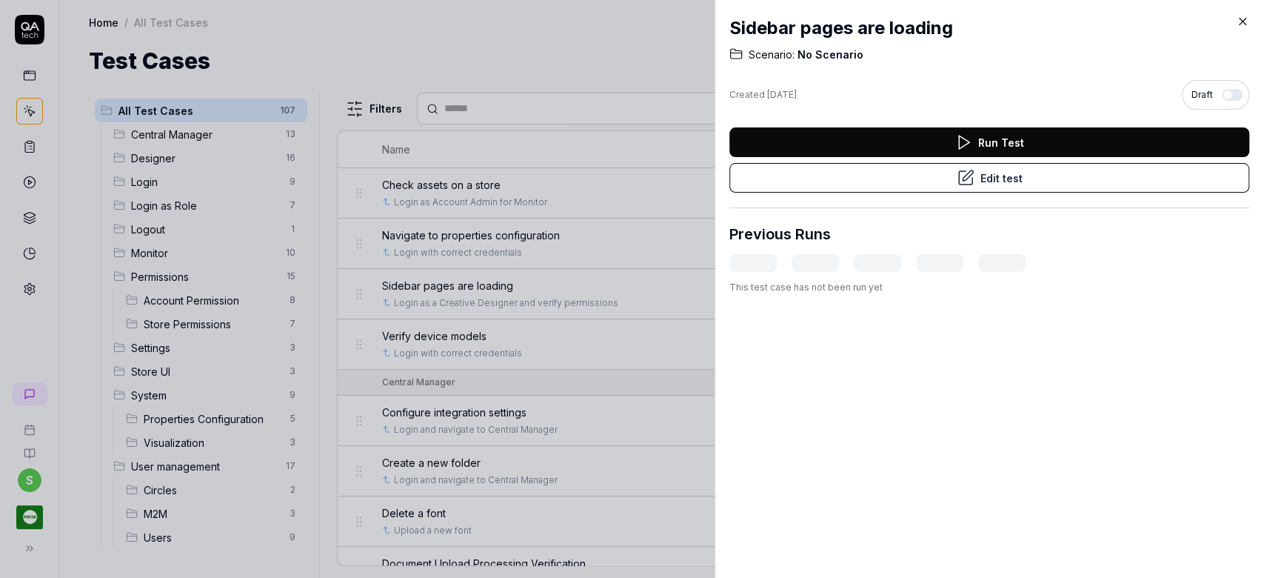
click at [1244, 19] on icon at bounding box center [1243, 22] width 7 height 7
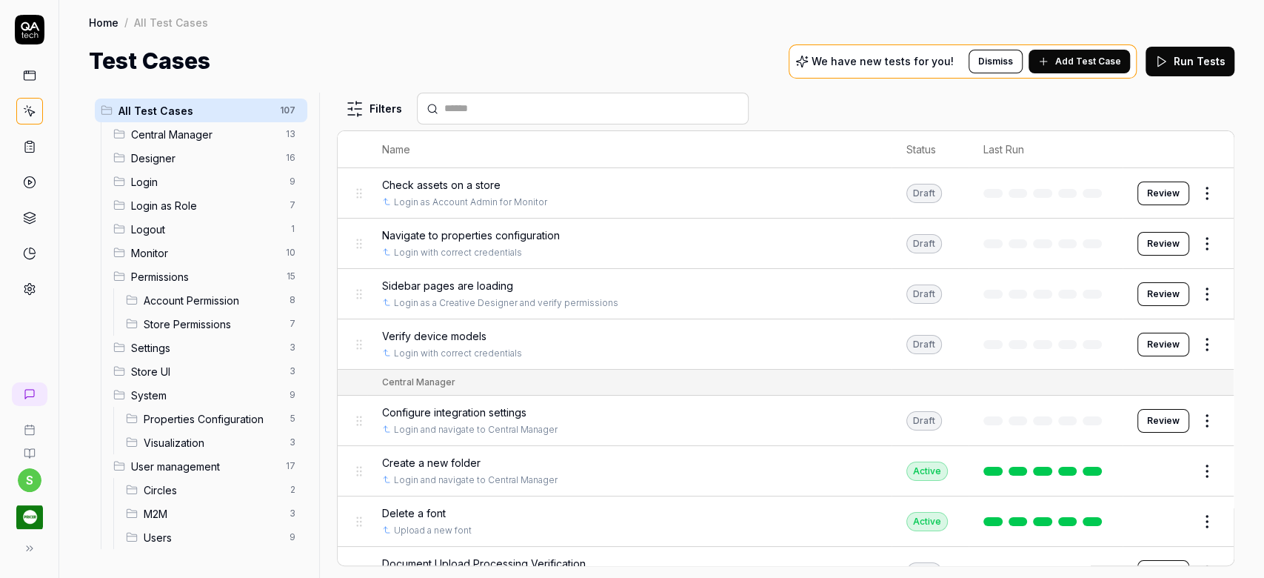
click at [582, 232] on div "Navigate to properties configuration" at bounding box center [629, 235] width 495 height 16
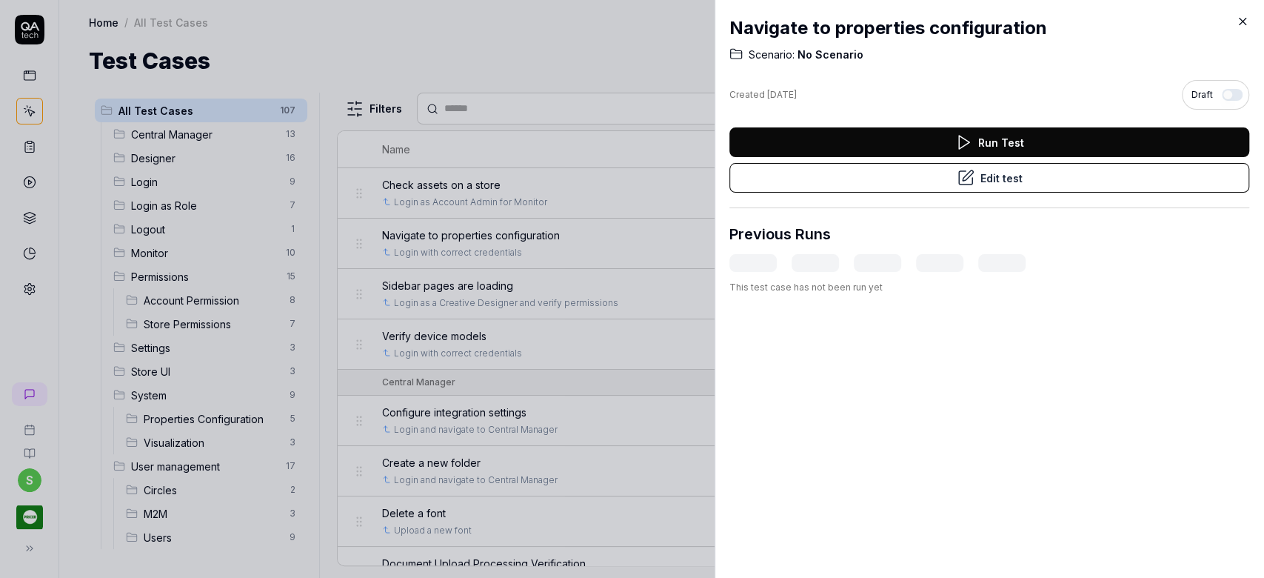
click at [1239, 21] on icon at bounding box center [1242, 21] width 13 height 13
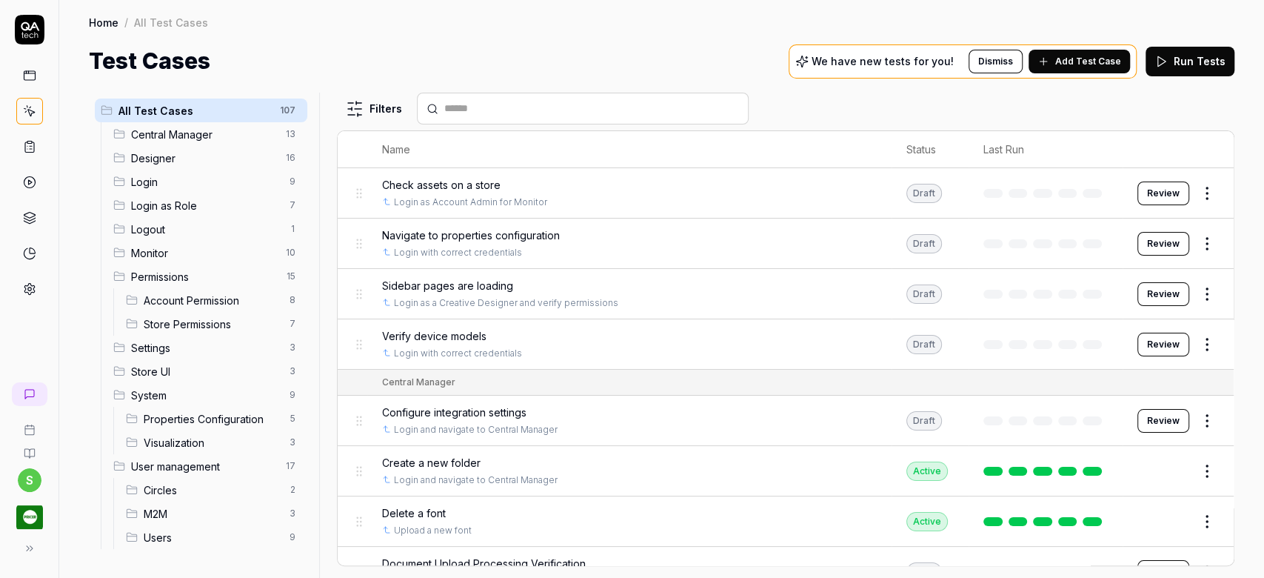
click at [567, 190] on div "Check assets on a store" at bounding box center [629, 185] width 495 height 16
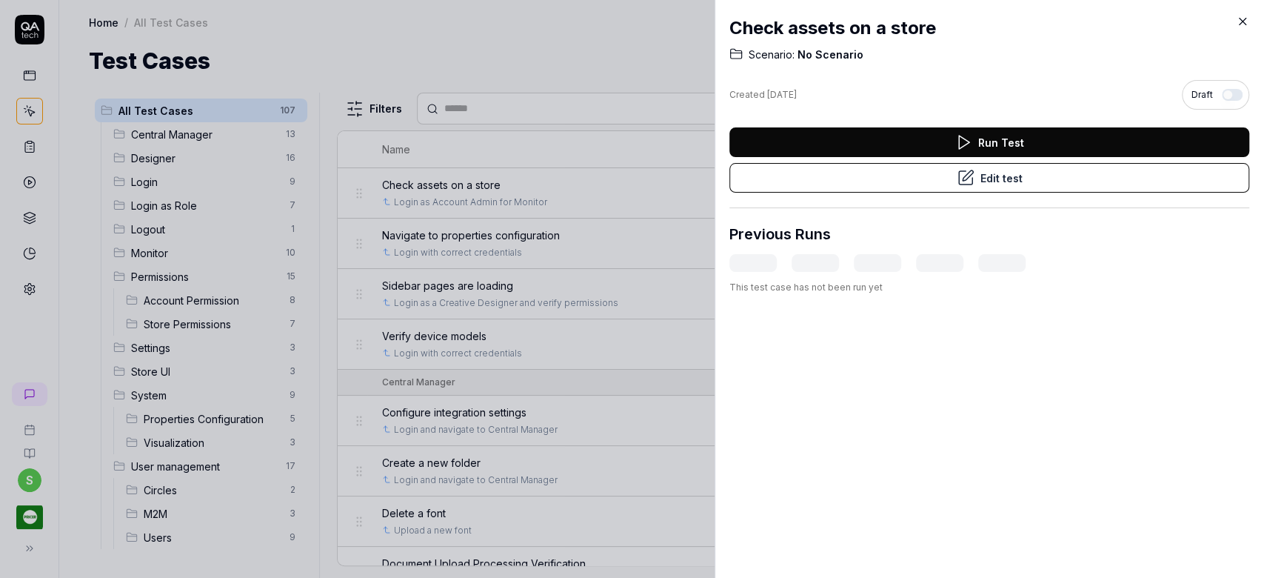
click at [1245, 21] on icon at bounding box center [1242, 21] width 13 height 13
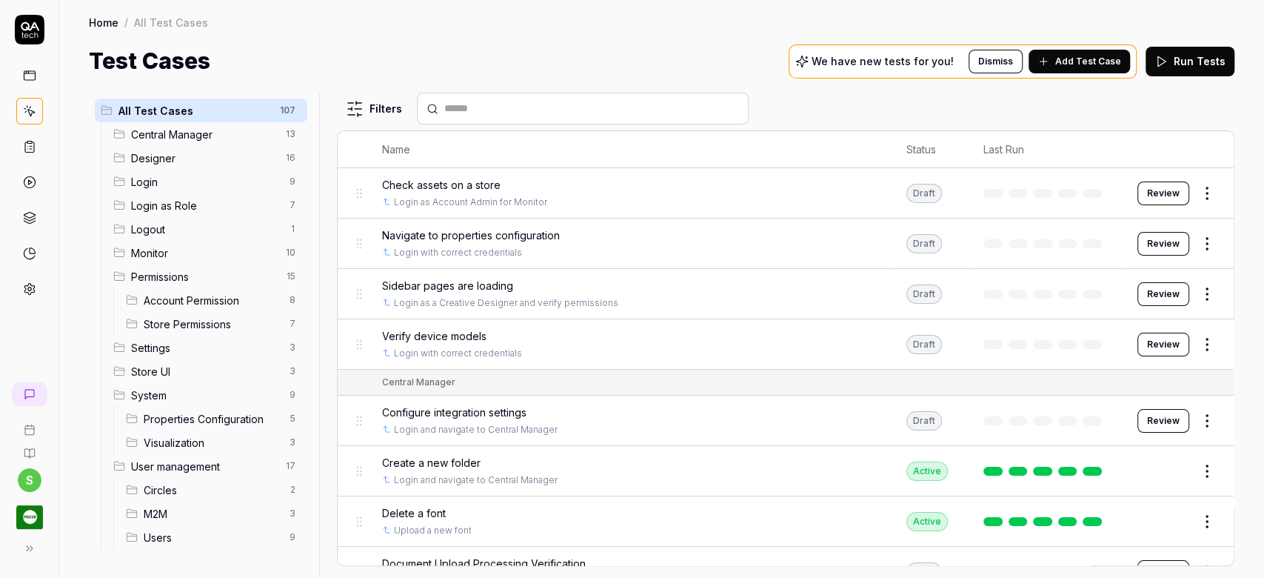
click at [164, 159] on span "Designer" at bounding box center [204, 158] width 146 height 16
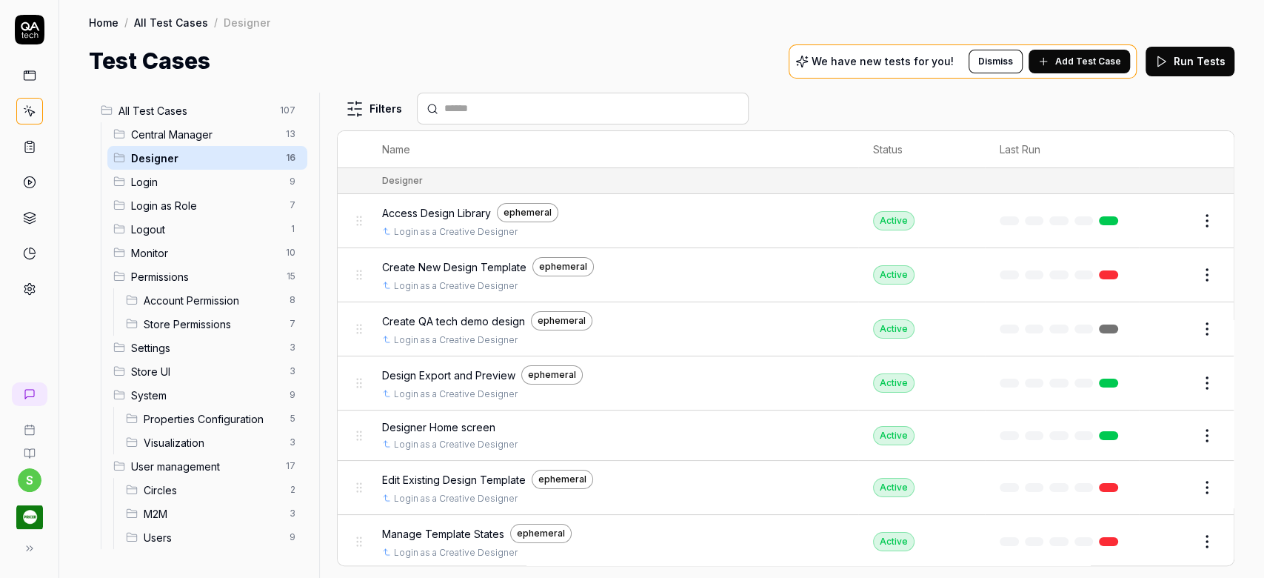
click at [468, 210] on span "Access Design Library" at bounding box center [436, 213] width 109 height 16
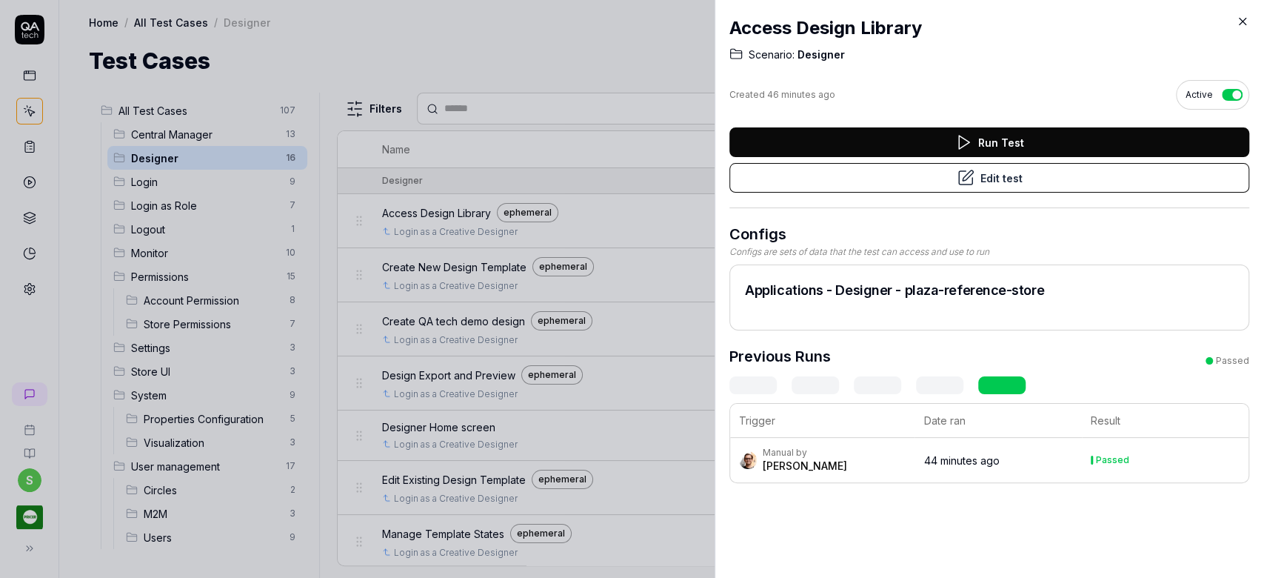
click at [1241, 21] on icon at bounding box center [1242, 21] width 13 height 13
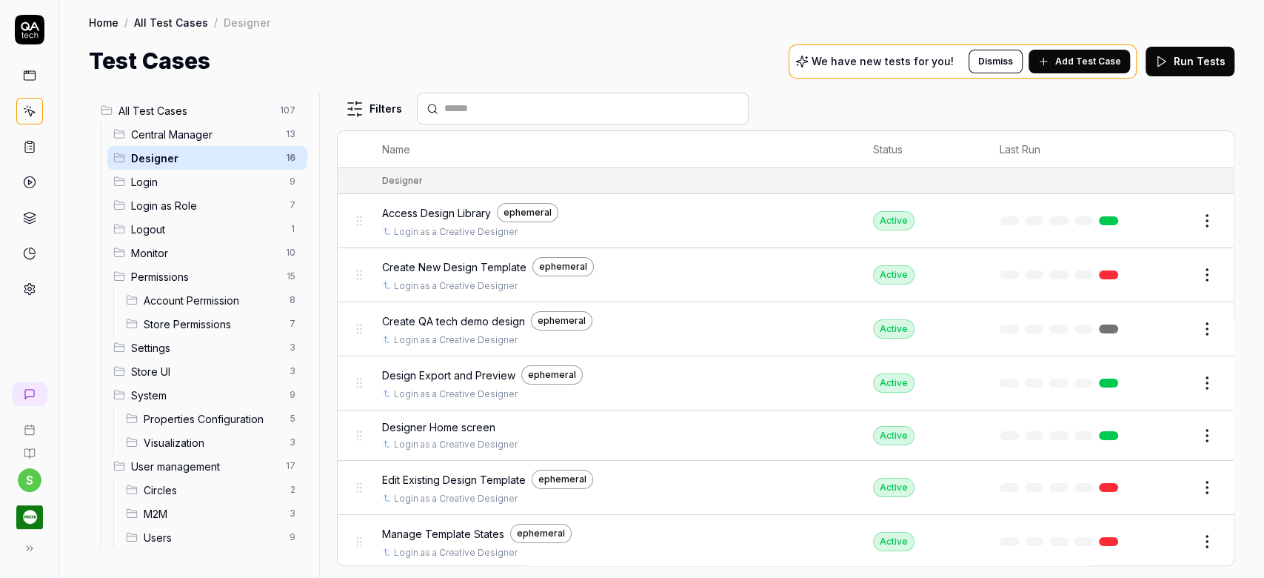
click at [431, 266] on span "Create New Design Template" at bounding box center [454, 267] width 144 height 16
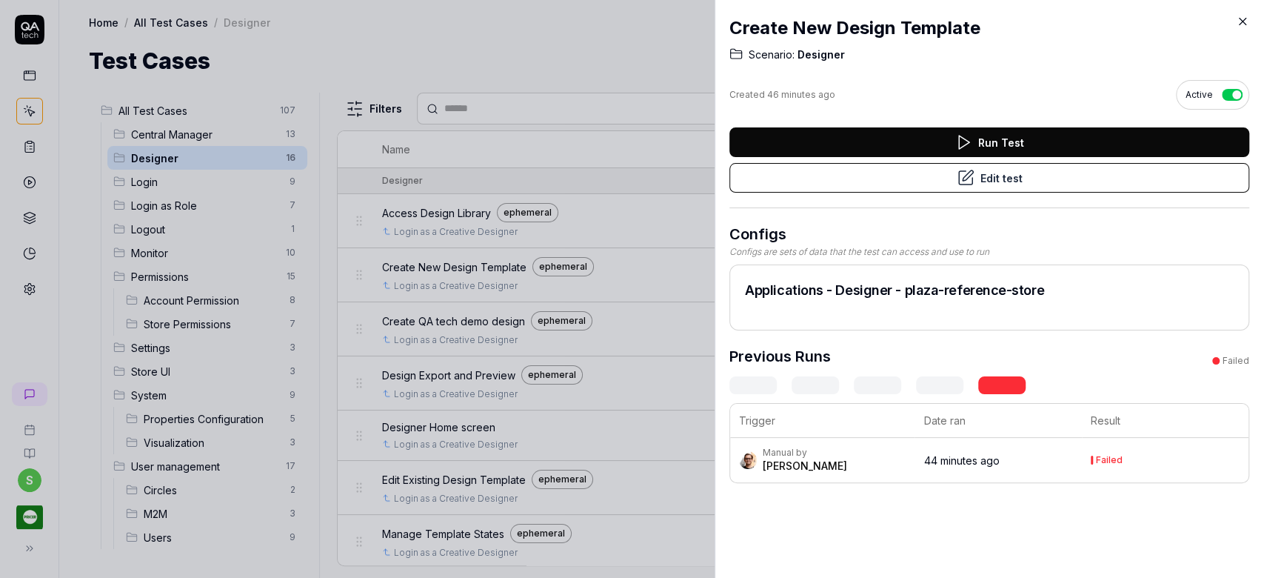
click at [1243, 21] on icon at bounding box center [1243, 22] width 7 height 7
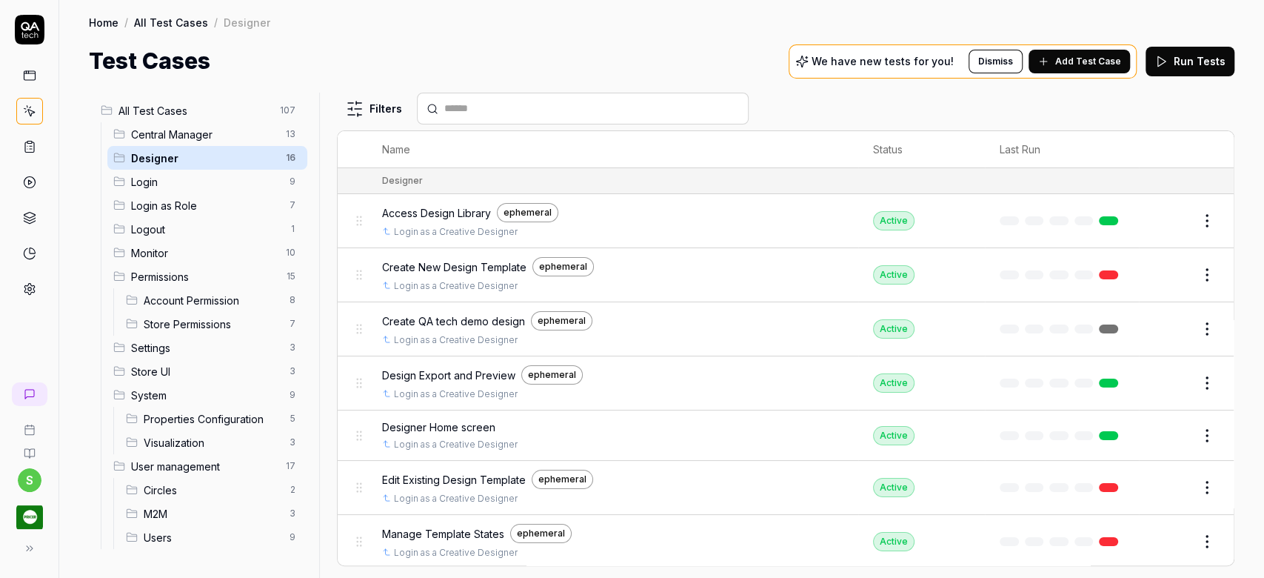
click at [496, 320] on span "Create QA tech demo design" at bounding box center [453, 321] width 143 height 16
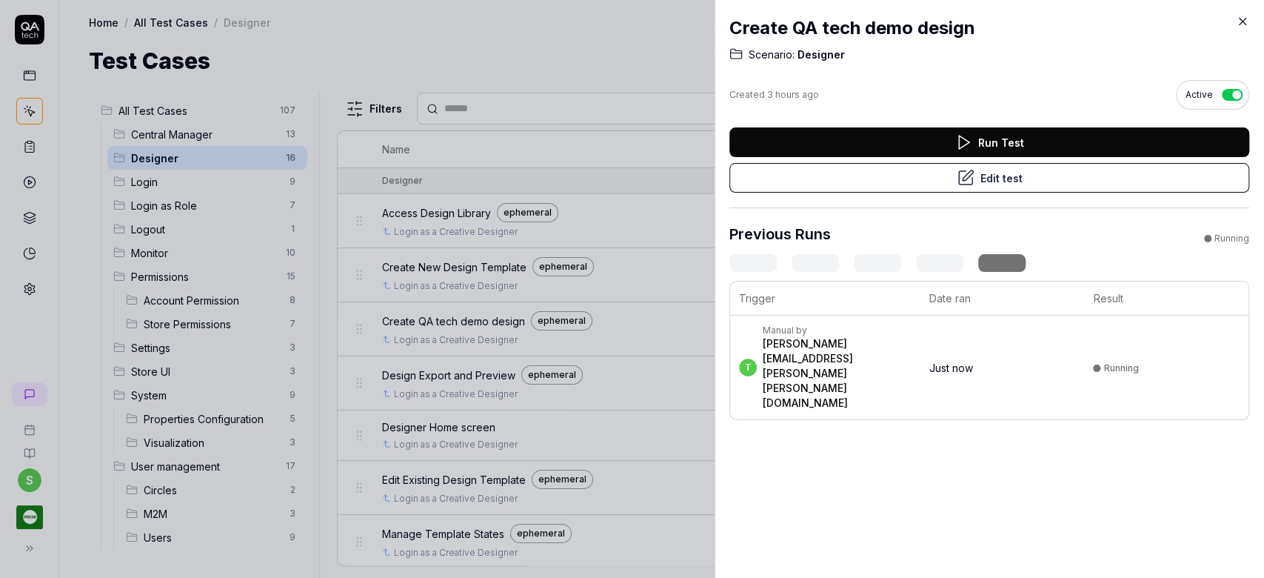
click at [1241, 18] on icon at bounding box center [1242, 21] width 13 height 13
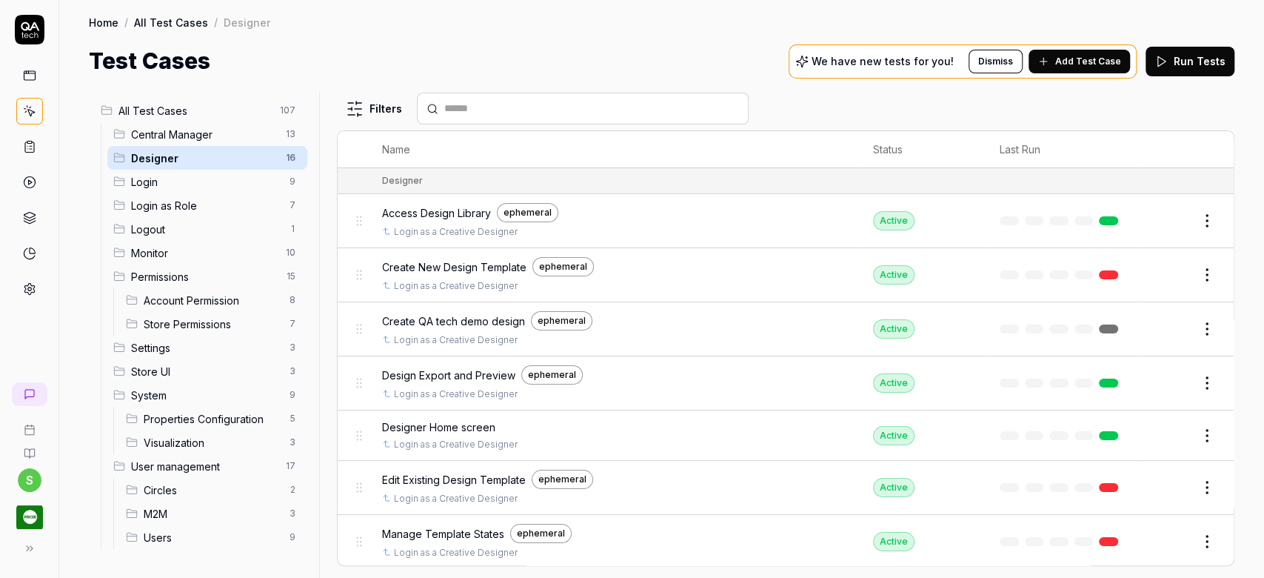
click at [453, 375] on span "Design Export and Preview" at bounding box center [448, 375] width 133 height 16
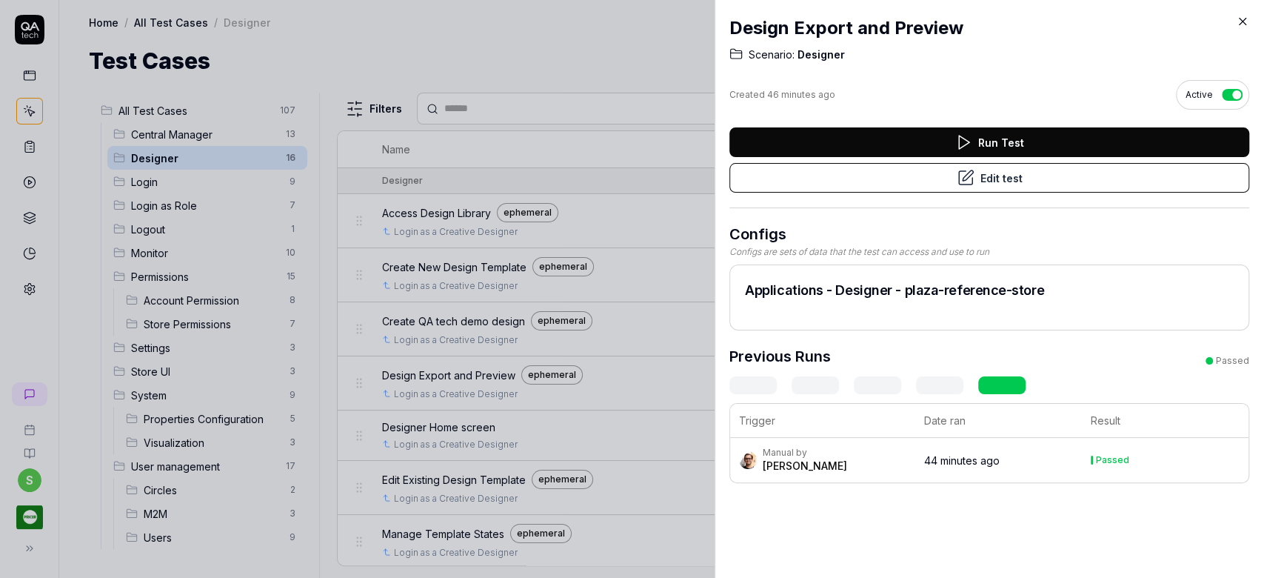
click at [1240, 21] on icon at bounding box center [1242, 21] width 13 height 13
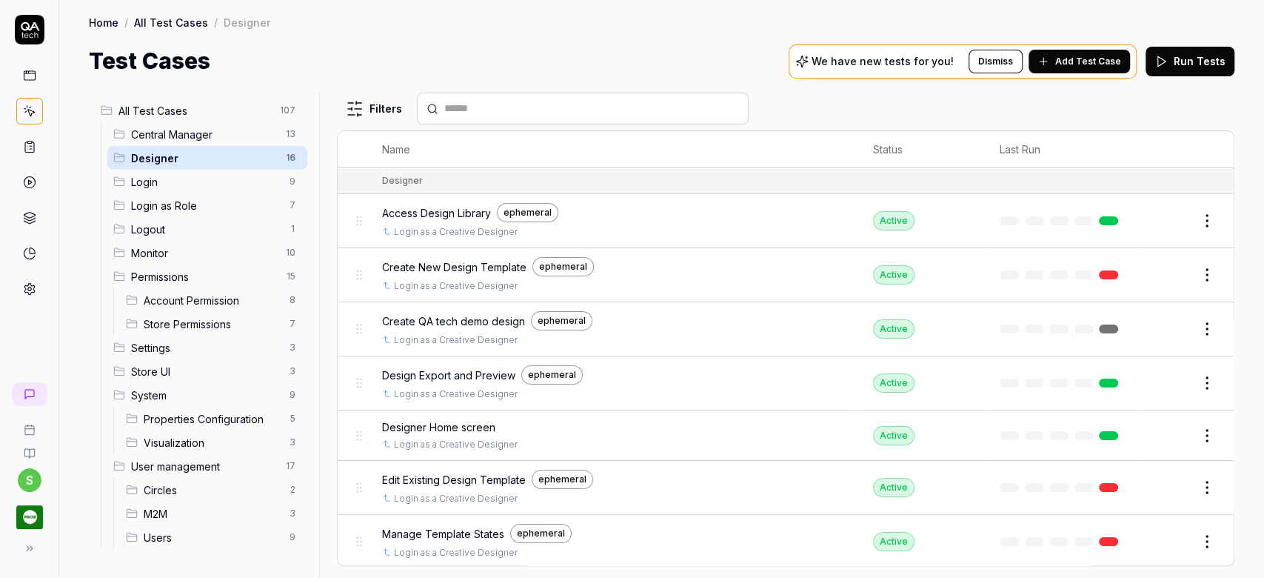
click at [467, 424] on span "Designer Home screen" at bounding box center [438, 427] width 113 height 16
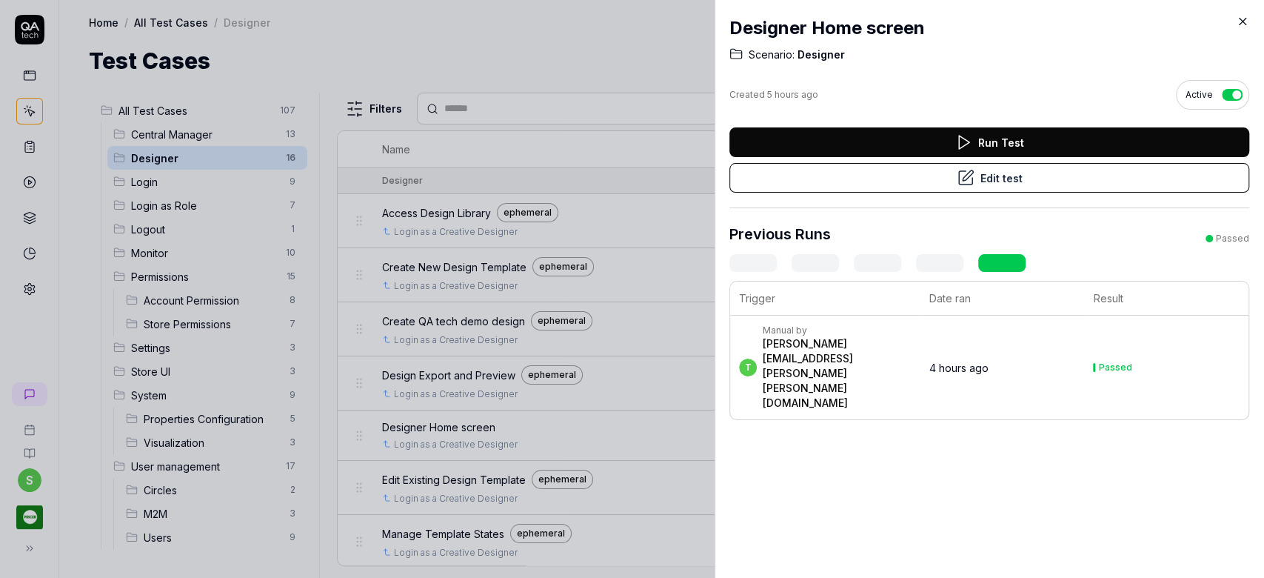
click at [1242, 24] on icon at bounding box center [1242, 21] width 13 height 13
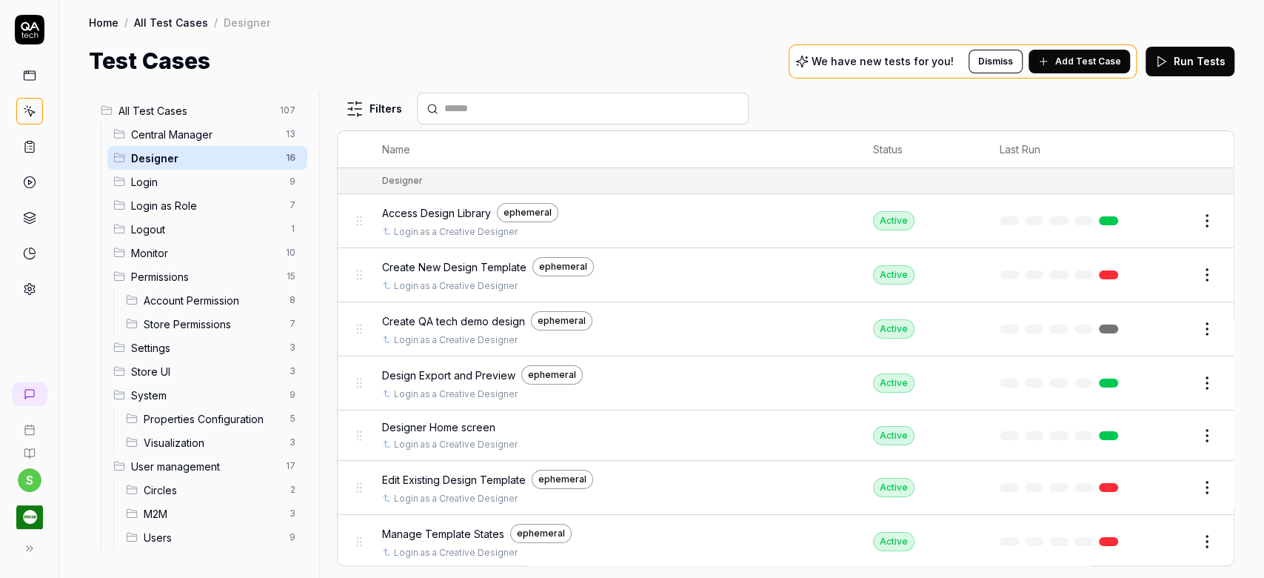
click at [460, 480] on span "Edit Existing Design Template" at bounding box center [454, 480] width 144 height 16
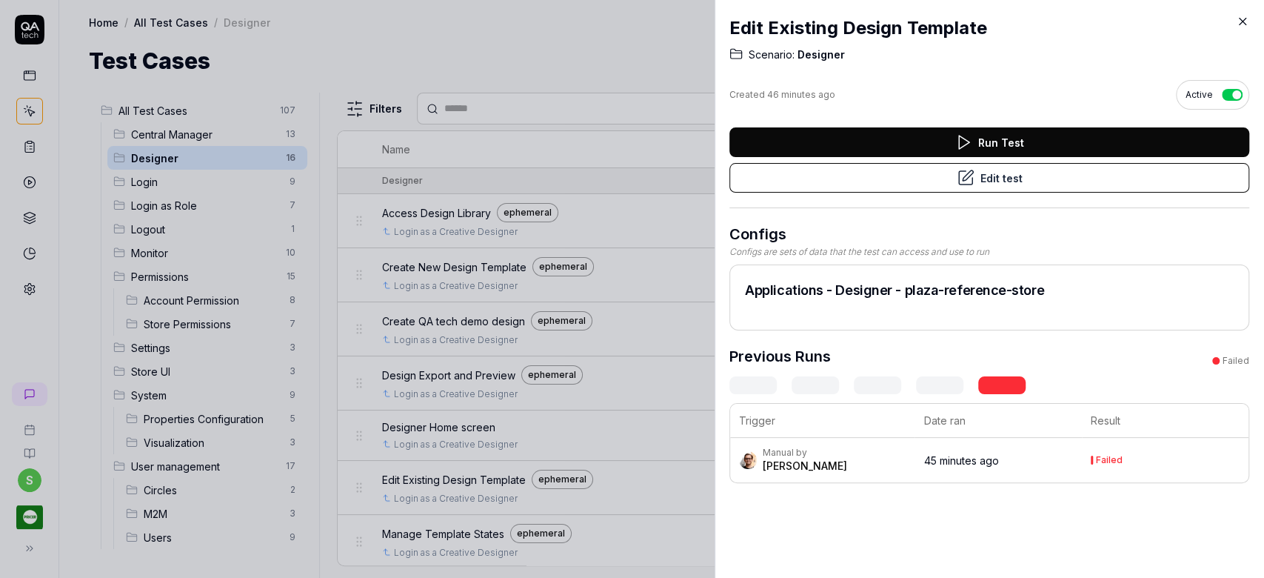
click at [1246, 19] on icon at bounding box center [1243, 22] width 7 height 7
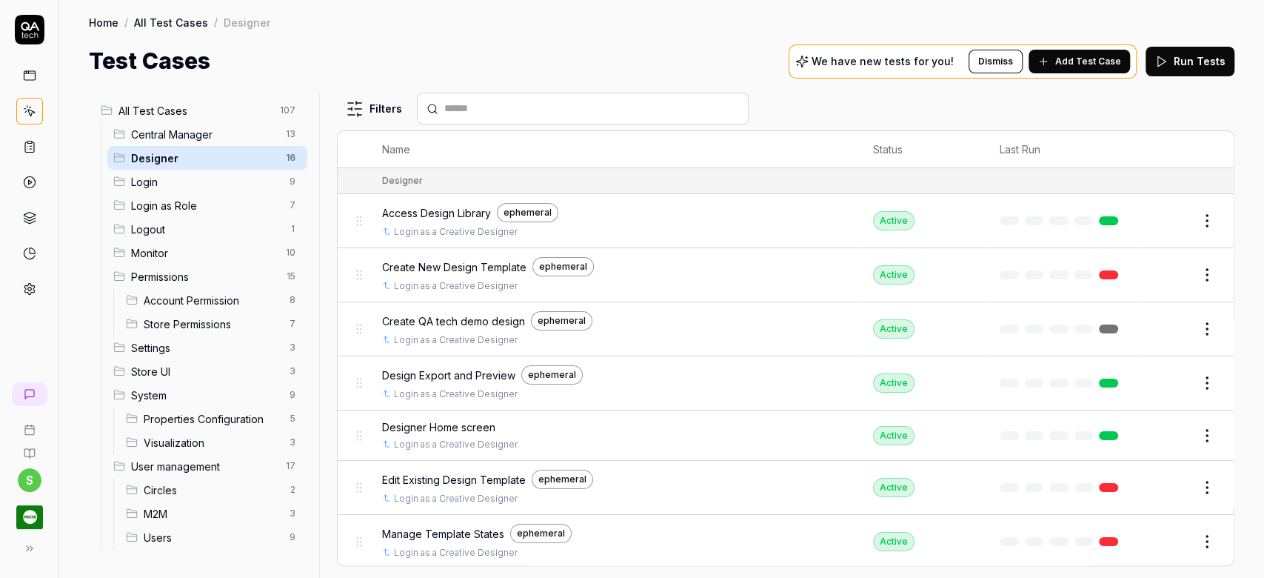
click at [449, 526] on span "Manage Template States" at bounding box center [443, 534] width 122 height 16
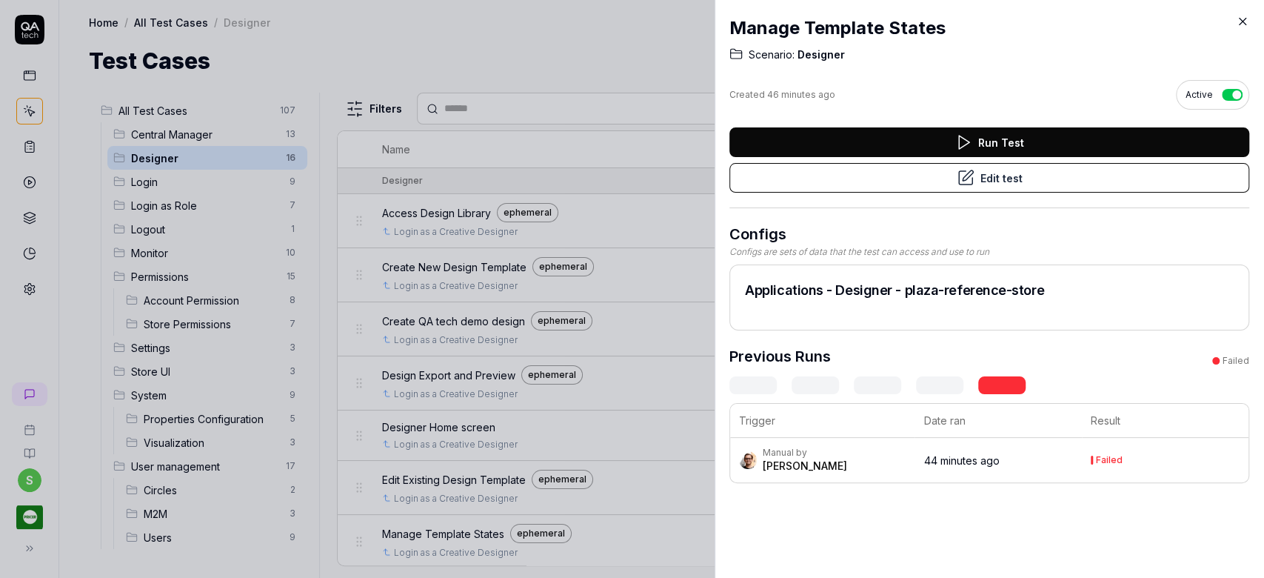
click at [1245, 24] on icon at bounding box center [1243, 22] width 7 height 7
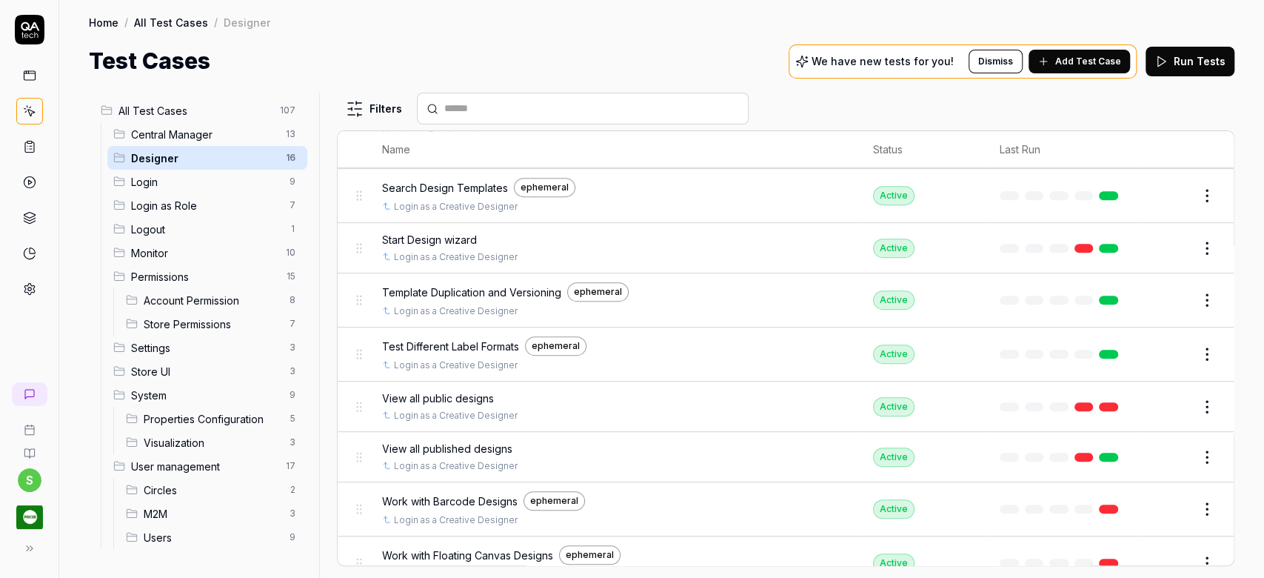
scroll to position [464, 0]
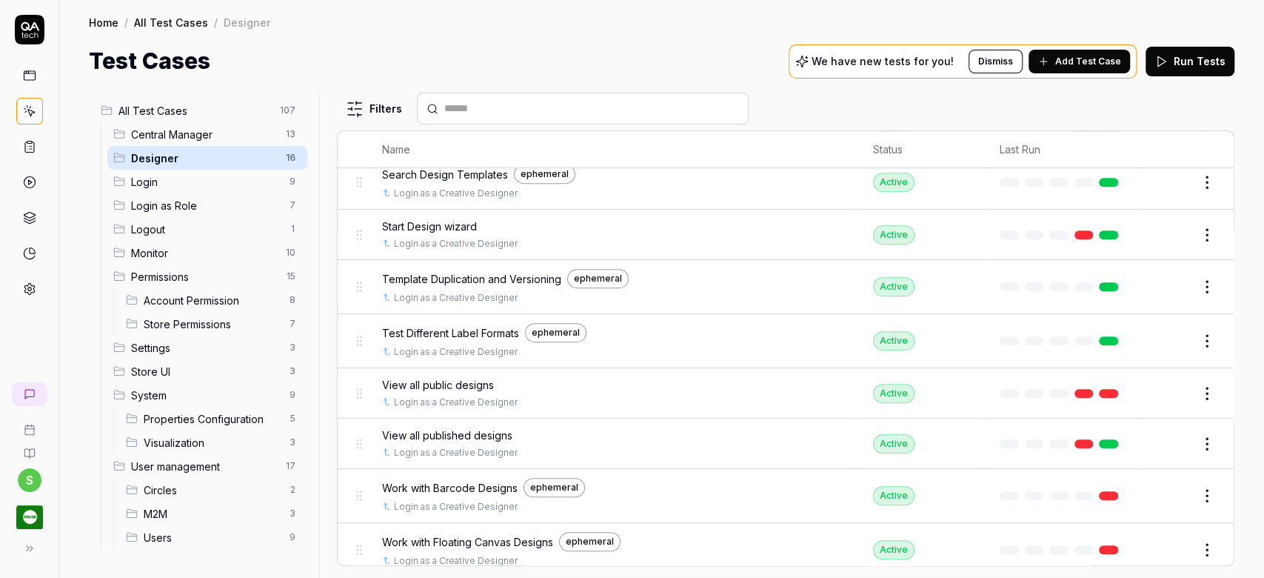
click at [483, 534] on span "Work with Floating Canvas Designs" at bounding box center [467, 542] width 171 height 16
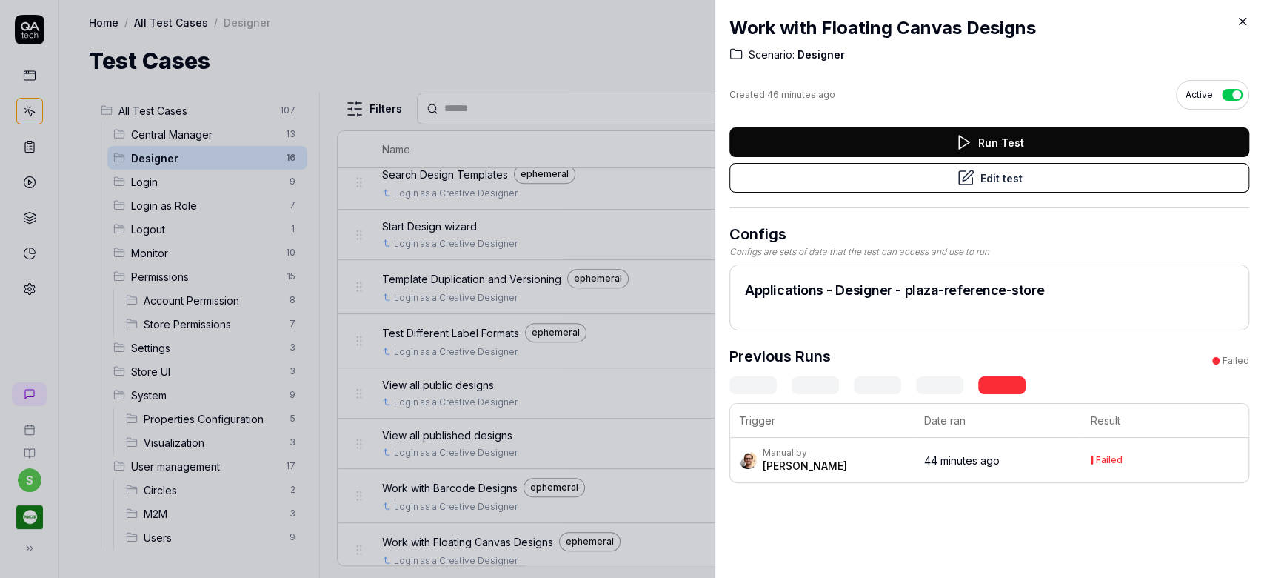
click at [1038, 177] on button "Edit test" at bounding box center [989, 178] width 520 height 30
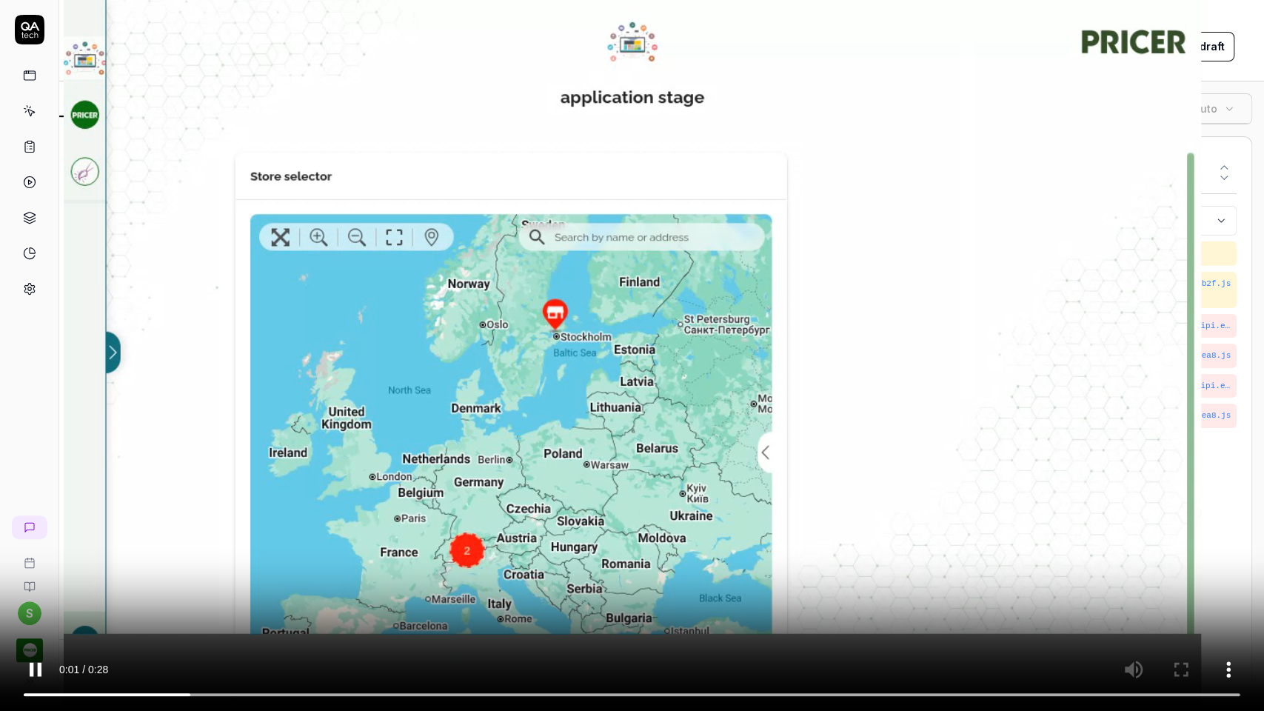
type textarea "*"
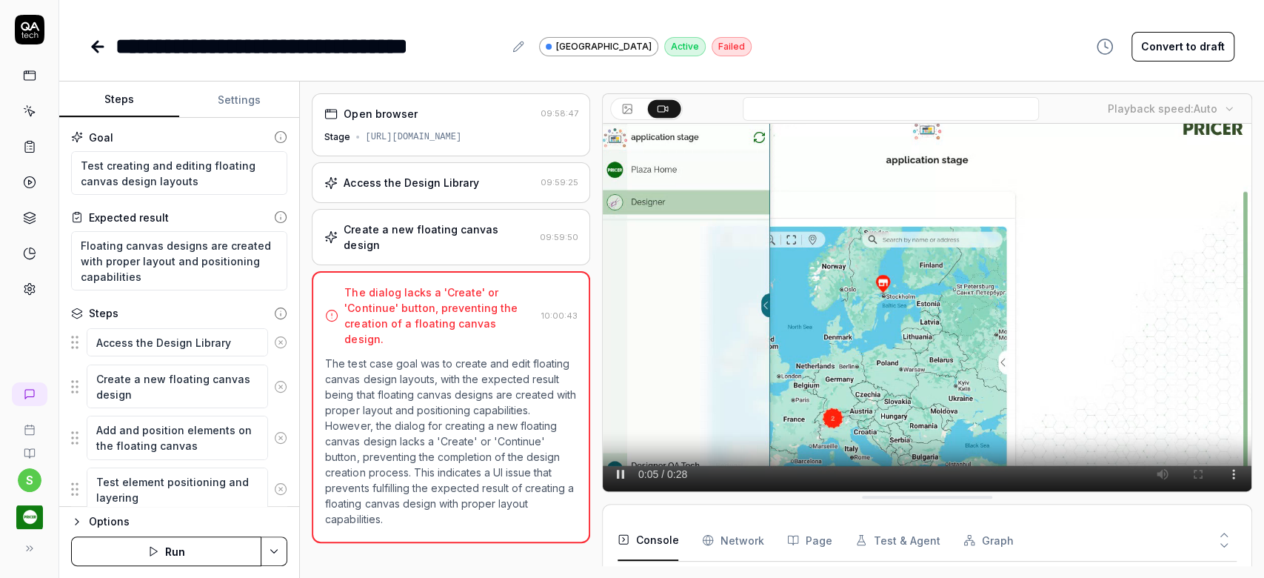
scroll to position [28, 0]
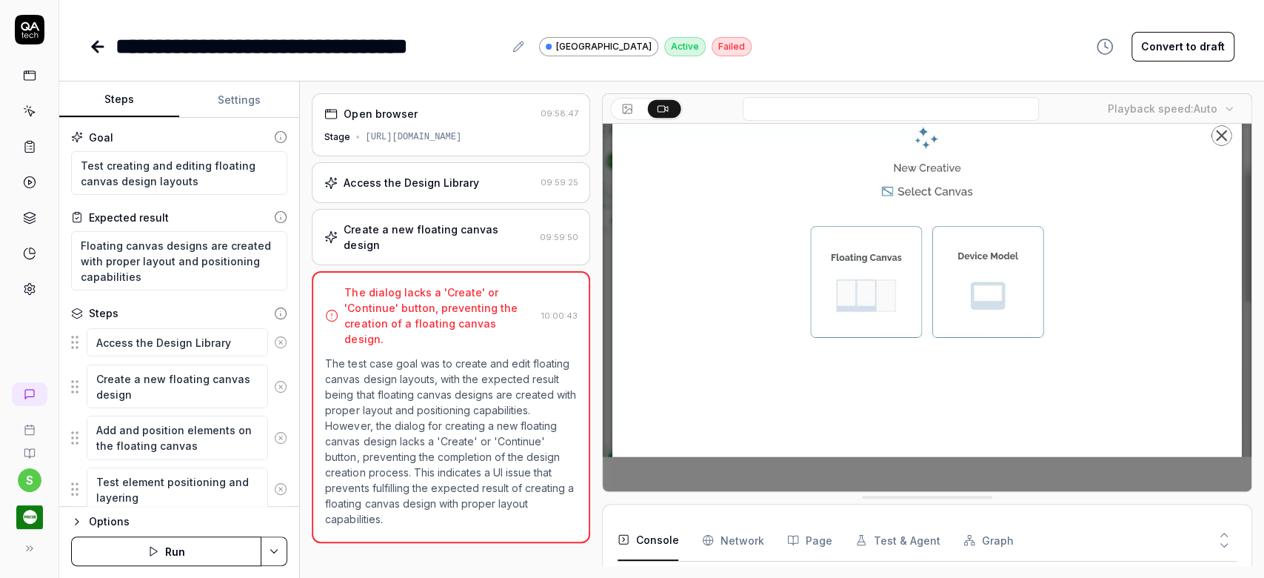
click at [748, 536] on Requests "Network" at bounding box center [732, 539] width 61 height 41
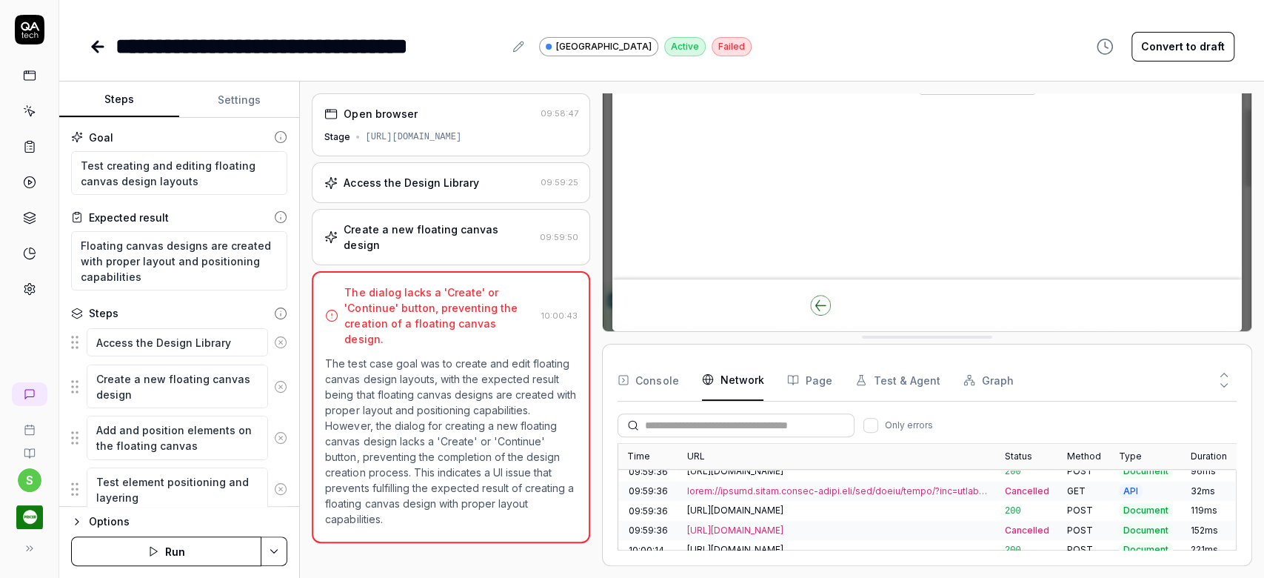
scroll to position [0, 0]
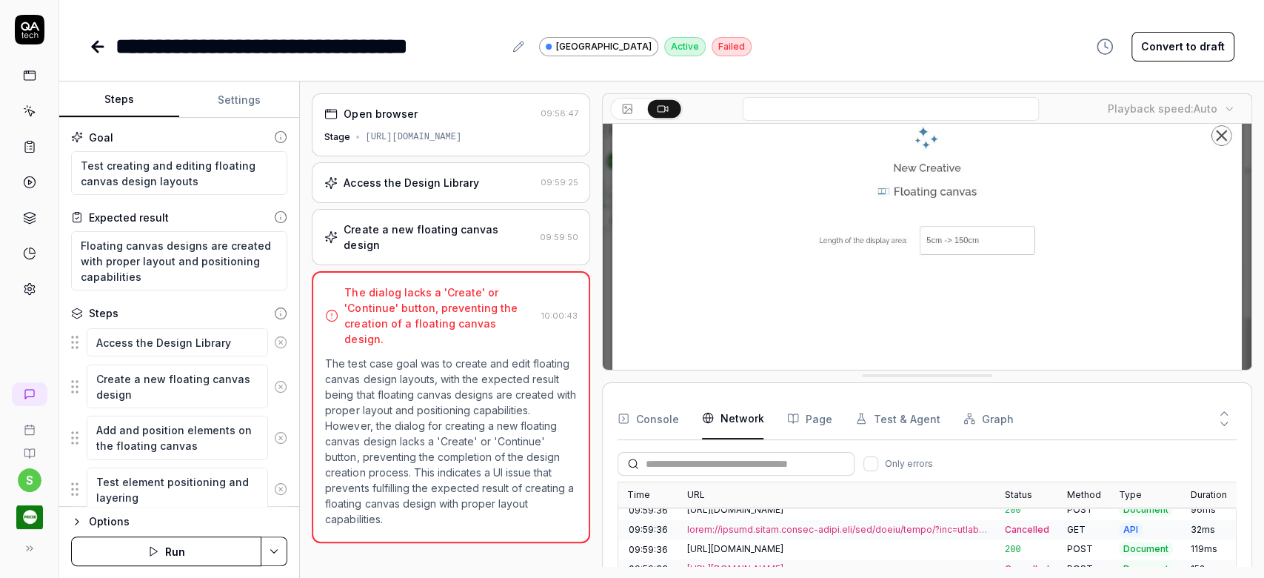
drag, startPoint x: 971, startPoint y: 335, endPoint x: 995, endPoint y: 213, distance: 123.7
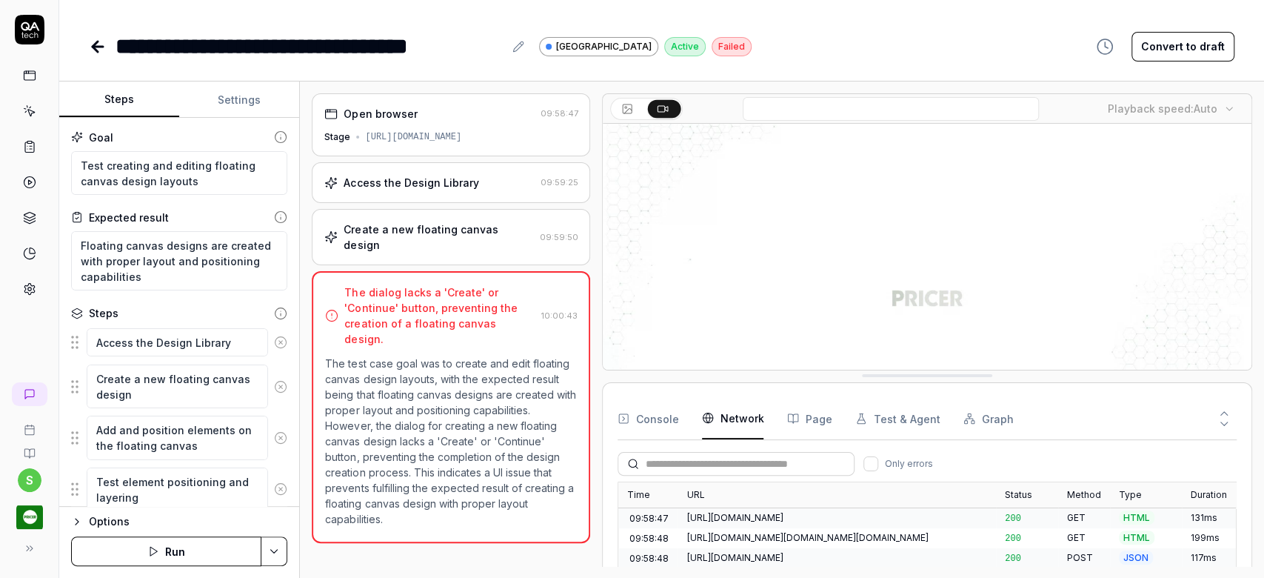
click at [935, 224] on video at bounding box center [927, 298] width 649 height 405
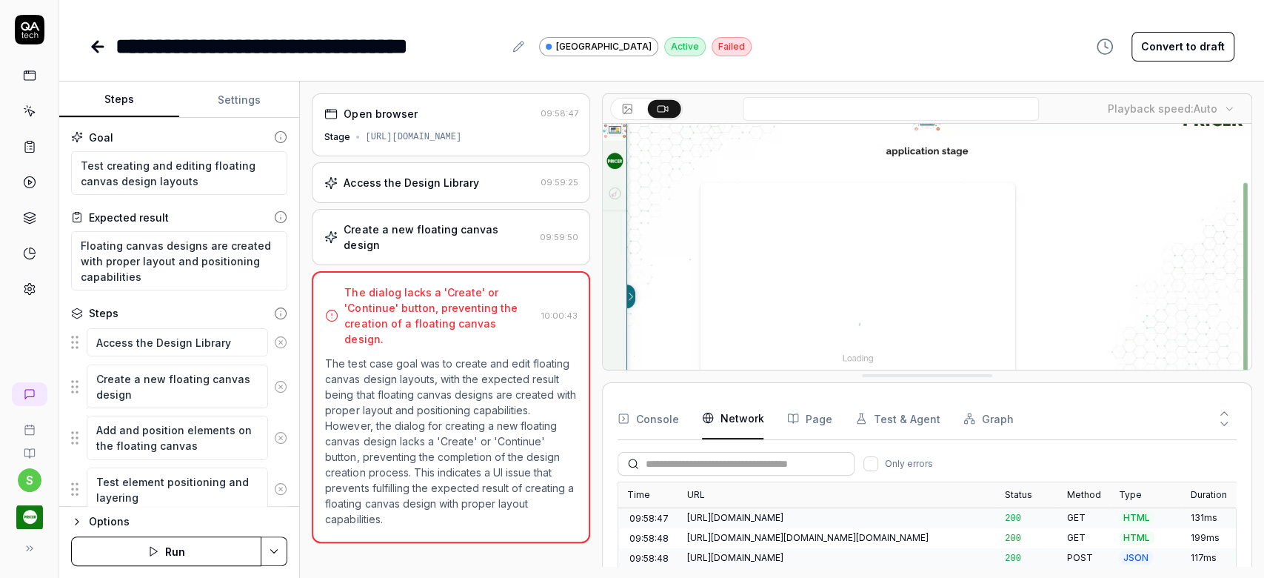
click at [98, 51] on icon at bounding box center [95, 46] width 5 height 10
